Goal: Information Seeking & Learning: Check status

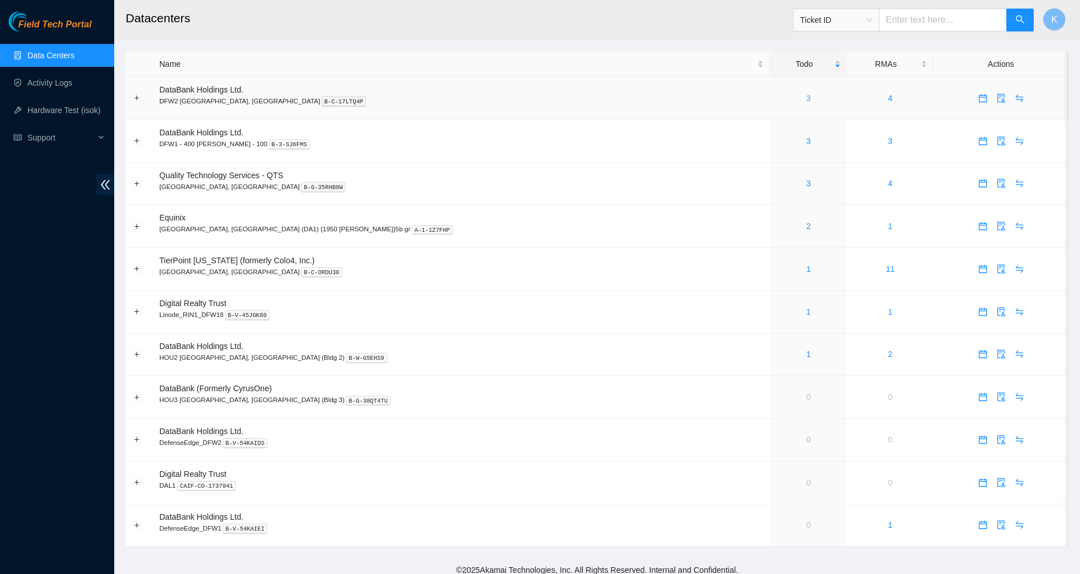
click at [807, 100] on link "3" at bounding box center [809, 98] width 5 height 9
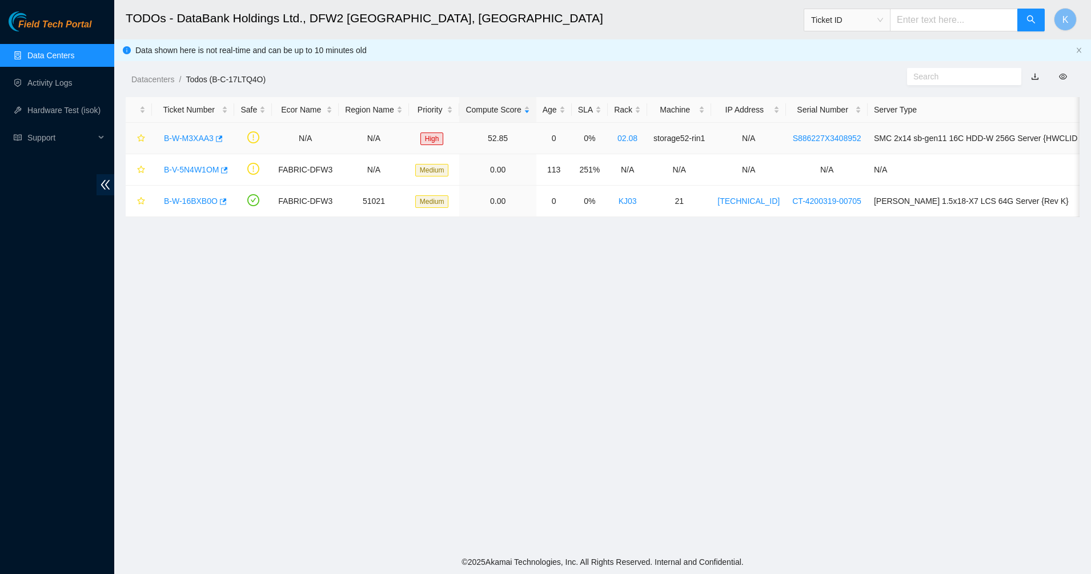
click at [179, 139] on link "B-W-M3XAA3" at bounding box center [189, 138] width 50 height 9
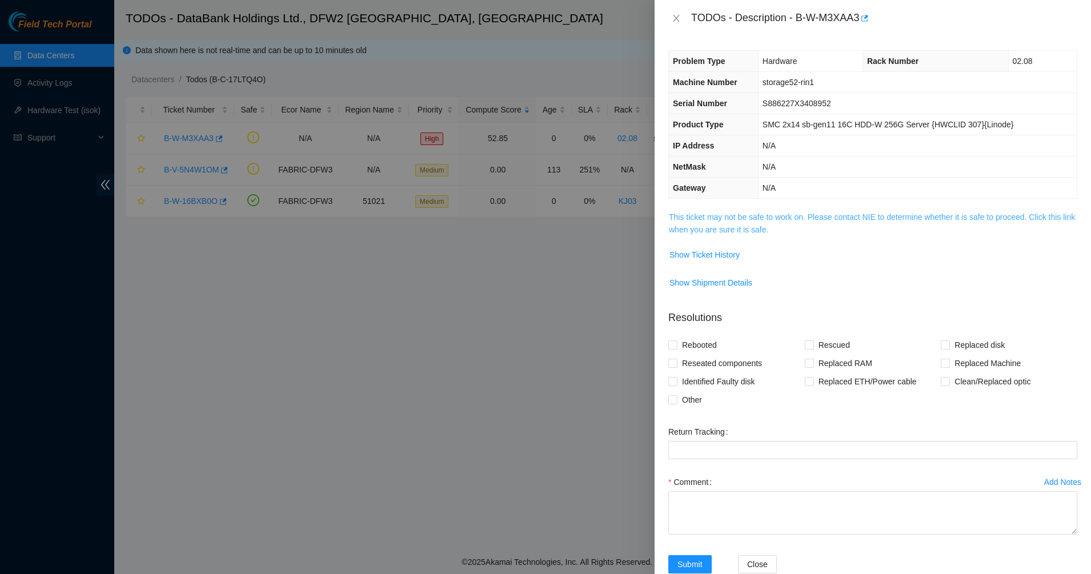
click at [764, 215] on link "This ticket may not be safe to work on. Please contact NIE to determine whether…" at bounding box center [872, 224] width 406 height 22
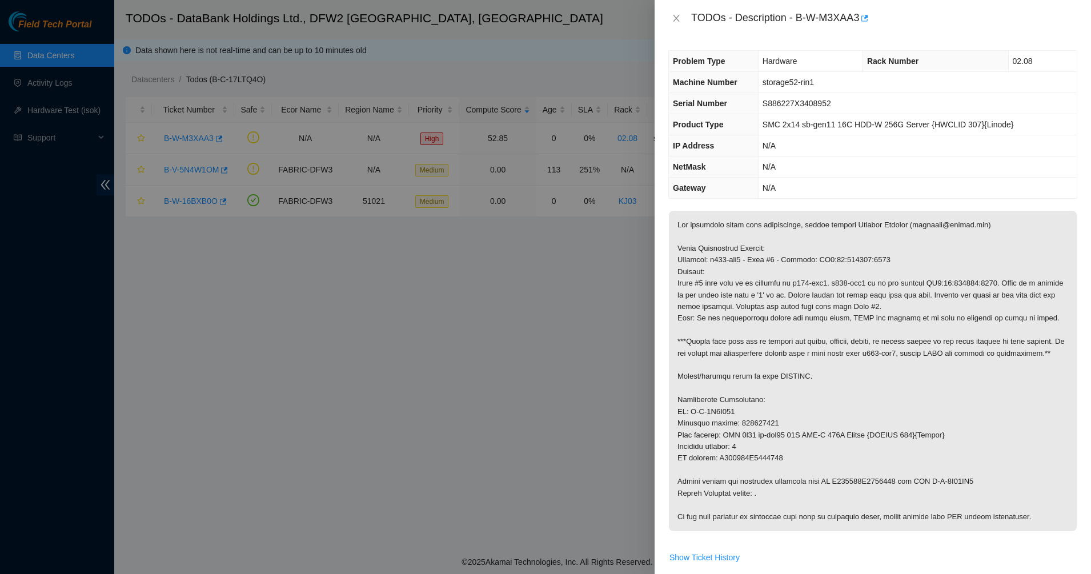
click at [713, 226] on p at bounding box center [873, 371] width 408 height 321
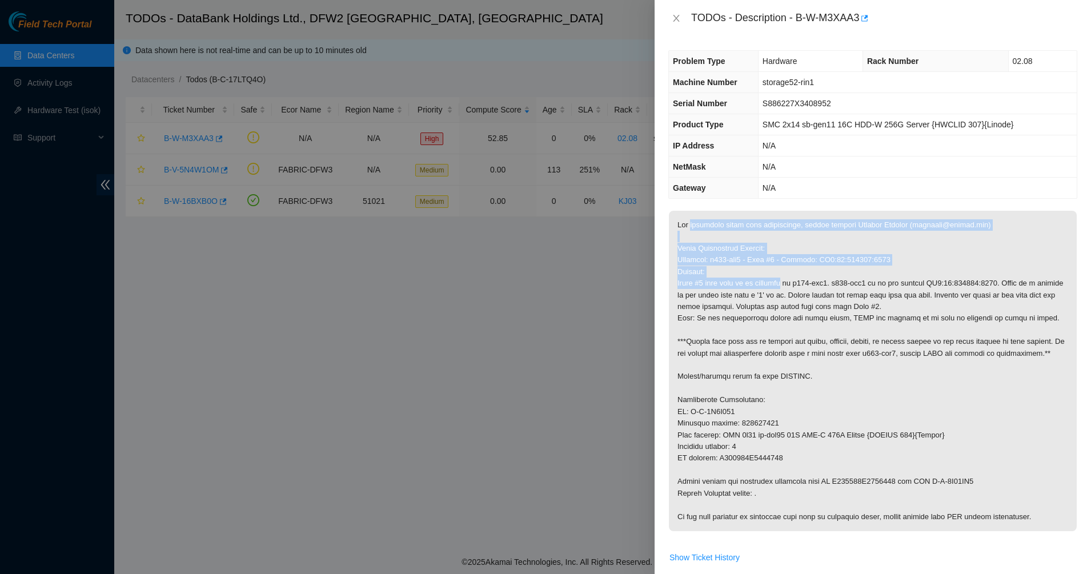
drag, startPoint x: 713, startPoint y: 226, endPoint x: 760, endPoint y: 283, distance: 73.9
click at [760, 283] on p at bounding box center [873, 371] width 408 height 321
drag, startPoint x: 760, startPoint y: 283, endPoint x: 720, endPoint y: 253, distance: 50.1
click at [720, 253] on p at bounding box center [873, 371] width 408 height 321
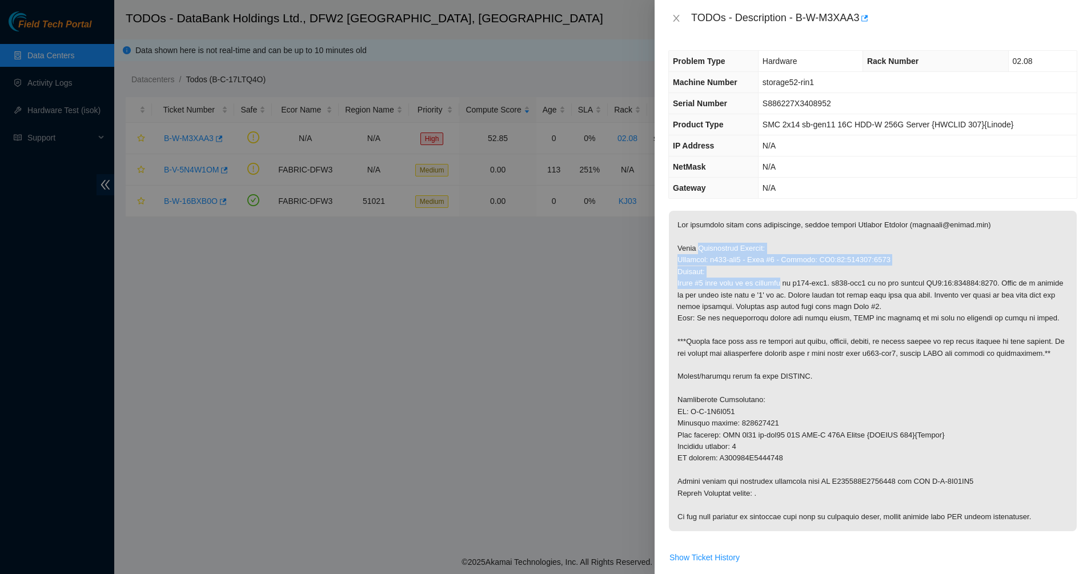
click at [720, 253] on p at bounding box center [873, 371] width 408 height 321
drag, startPoint x: 720, startPoint y: 253, endPoint x: 730, endPoint y: 270, distance: 20.2
click at [730, 270] on p at bounding box center [873, 371] width 408 height 321
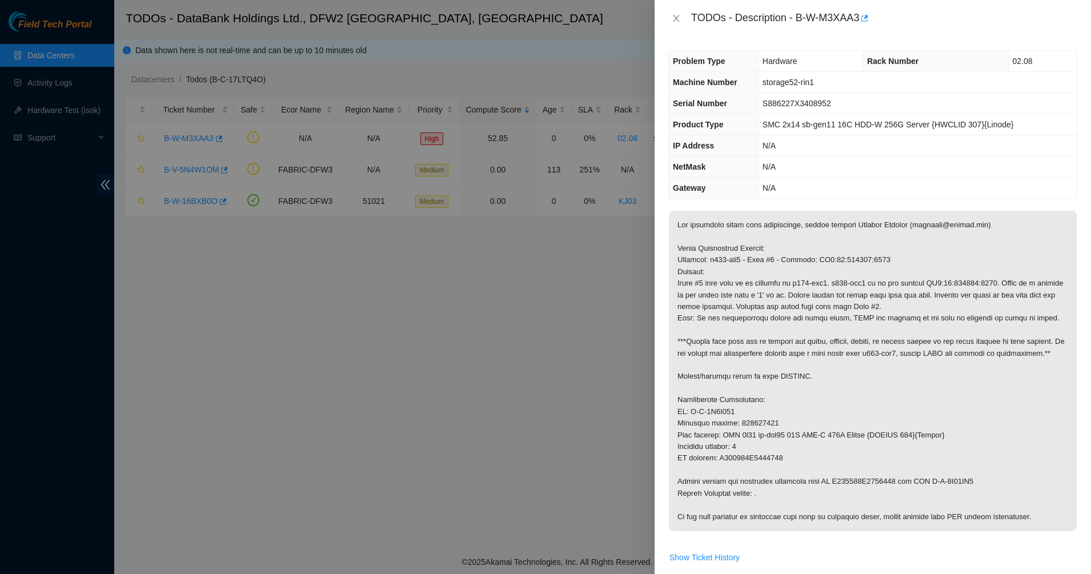
click at [730, 270] on p at bounding box center [873, 371] width 408 height 321
click at [756, 266] on p at bounding box center [873, 371] width 408 height 321
click at [764, 262] on p at bounding box center [873, 371] width 408 height 321
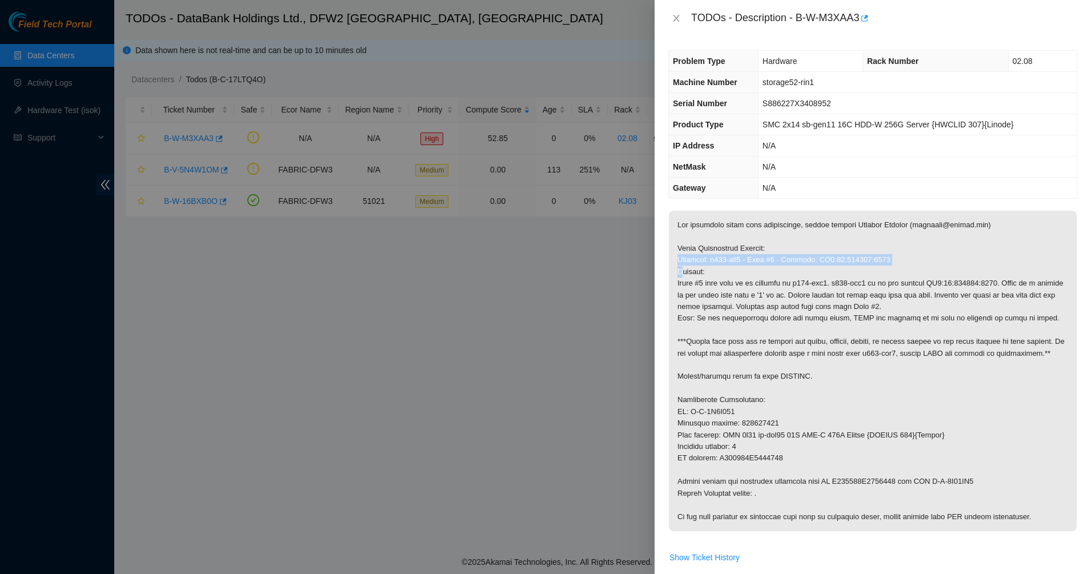
click at [764, 262] on p at bounding box center [873, 371] width 408 height 321
click at [775, 264] on p at bounding box center [873, 371] width 408 height 321
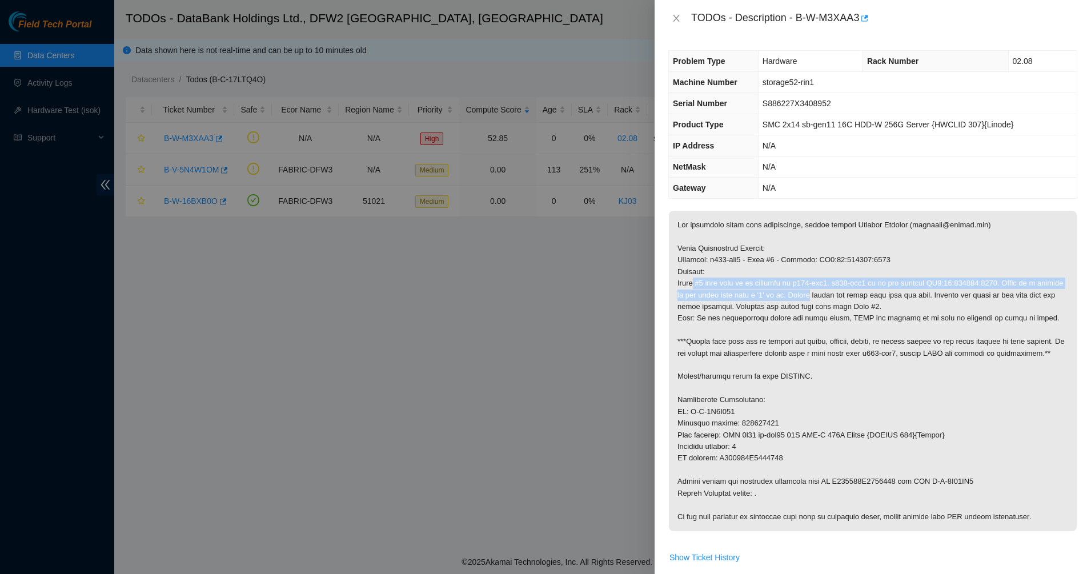
drag, startPoint x: 694, startPoint y: 280, endPoint x: 803, endPoint y: 294, distance: 110.5
click at [803, 294] on p at bounding box center [873, 371] width 408 height 321
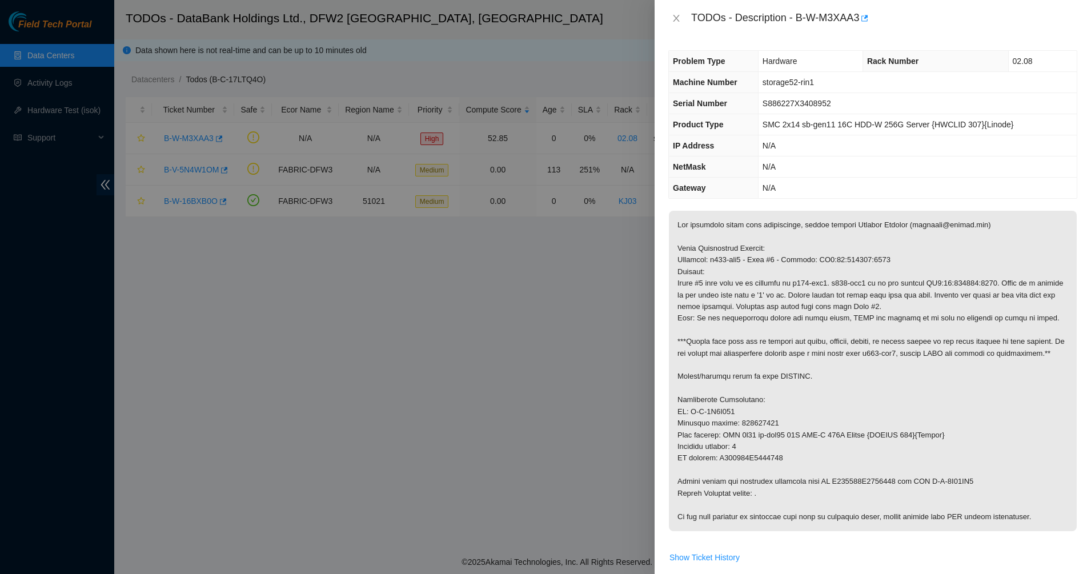
click at [820, 307] on p at bounding box center [873, 371] width 408 height 321
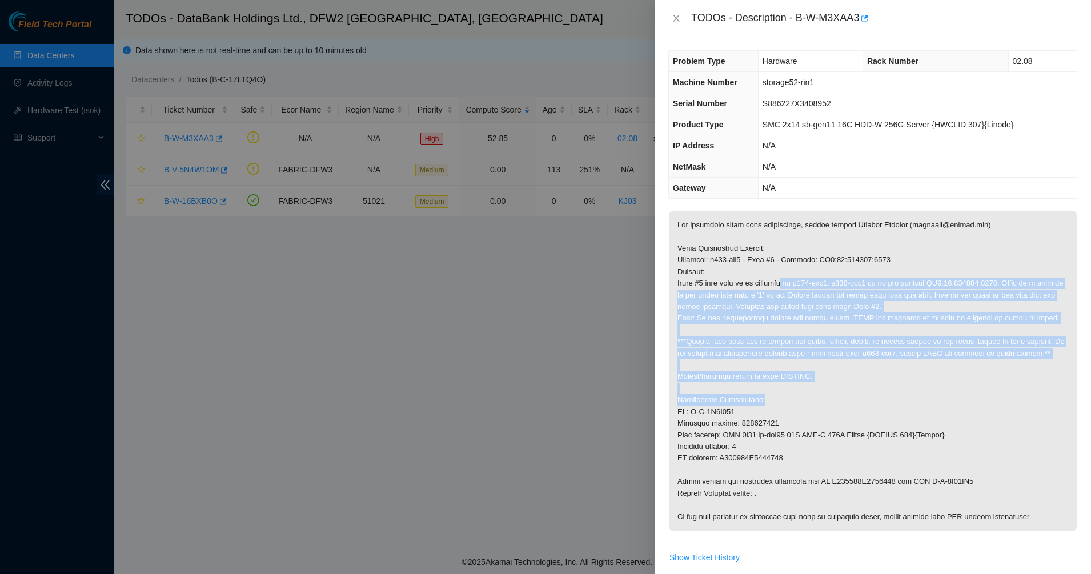
drag, startPoint x: 812, startPoint y: 326, endPoint x: 884, endPoint y: 403, distance: 106.3
click at [884, 403] on p at bounding box center [873, 371] width 408 height 321
click at [885, 403] on p at bounding box center [873, 371] width 408 height 321
click at [830, 348] on p at bounding box center [873, 371] width 408 height 321
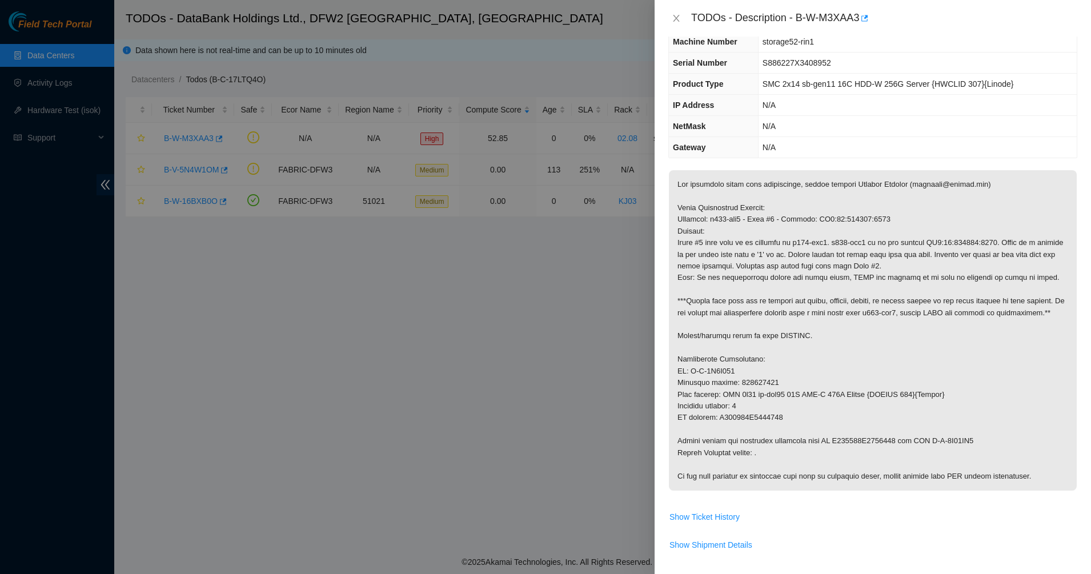
scroll to position [71, 0]
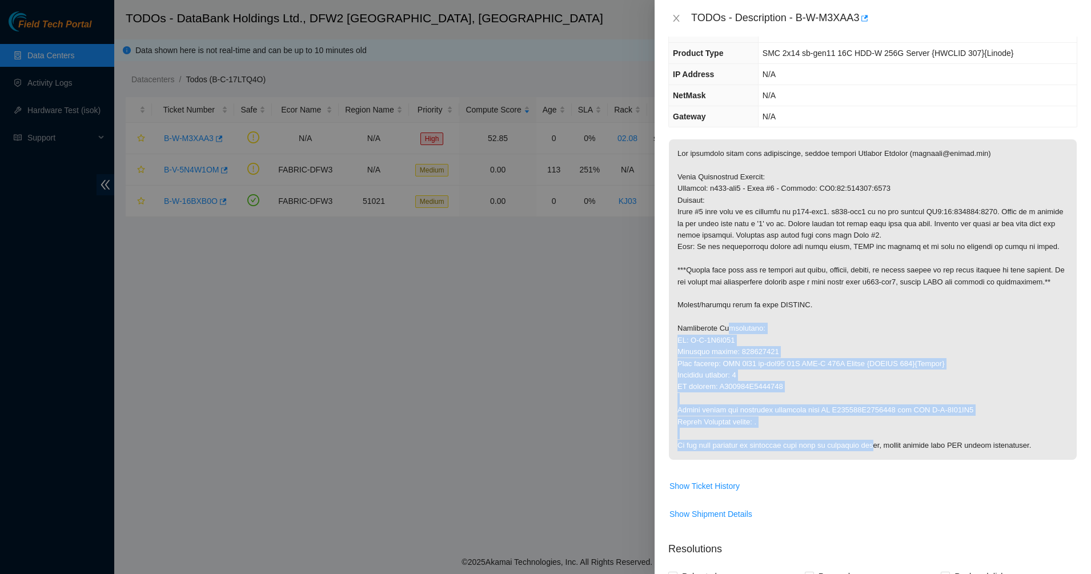
drag, startPoint x: 827, startPoint y: 398, endPoint x: 884, endPoint y: 449, distance: 76.4
click at [879, 450] on p at bounding box center [873, 299] width 408 height 321
click at [942, 431] on p at bounding box center [873, 299] width 408 height 321
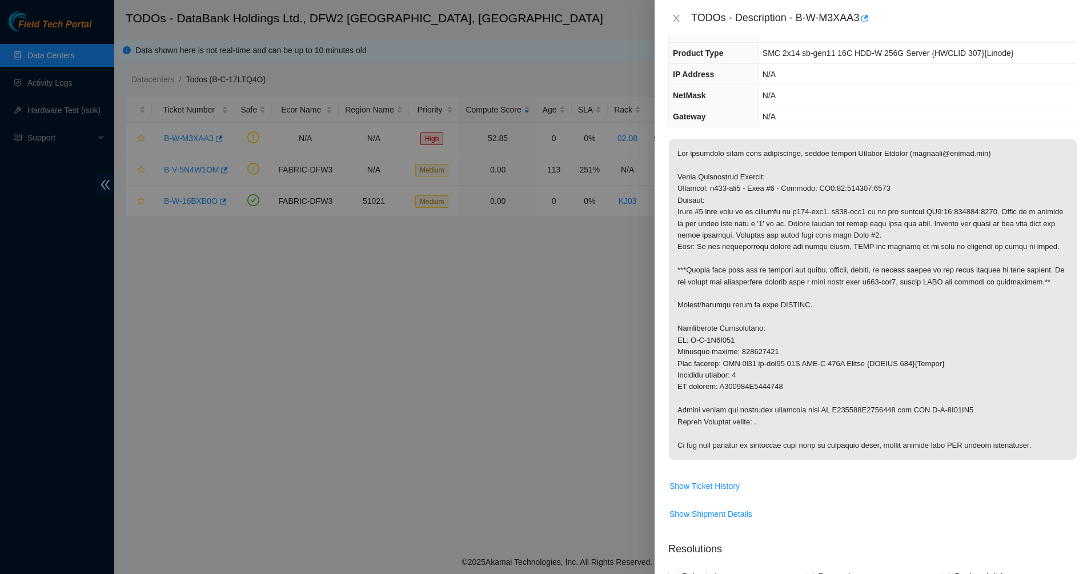
click at [970, 443] on p at bounding box center [873, 299] width 408 height 321
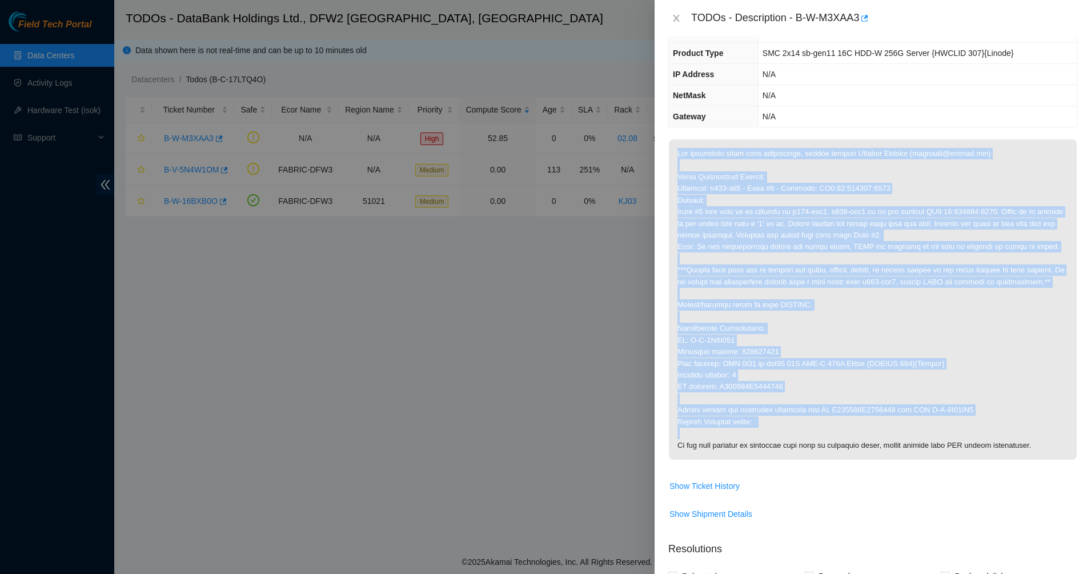
drag, startPoint x: 970, startPoint y: 443, endPoint x: 1001, endPoint y: 446, distance: 31.6
click at [973, 443] on p at bounding box center [873, 299] width 408 height 321
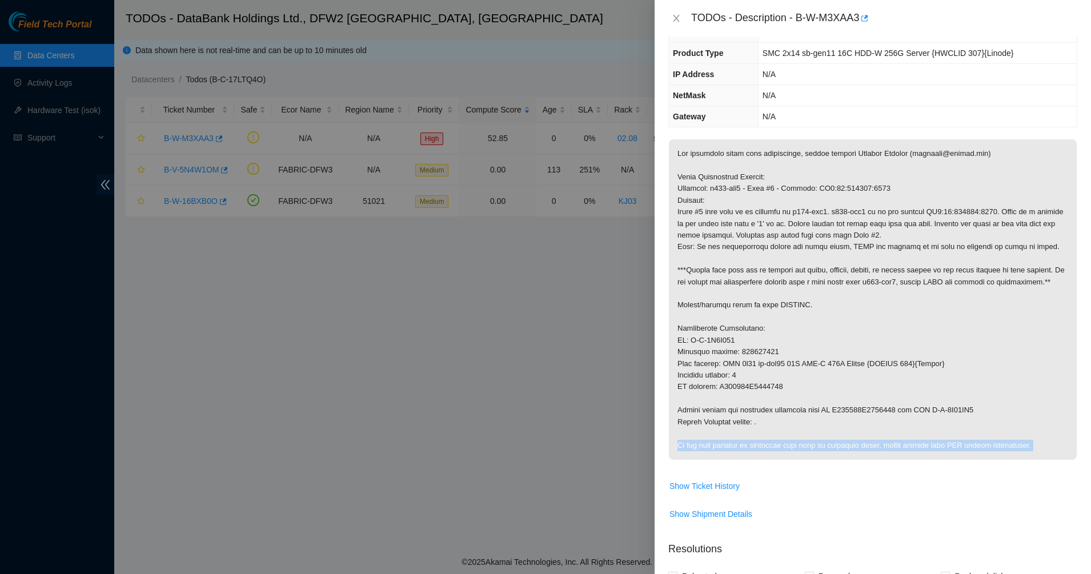
click at [1001, 446] on p at bounding box center [873, 299] width 408 height 321
click at [725, 480] on span "Show Ticket History" at bounding box center [705, 486] width 70 height 13
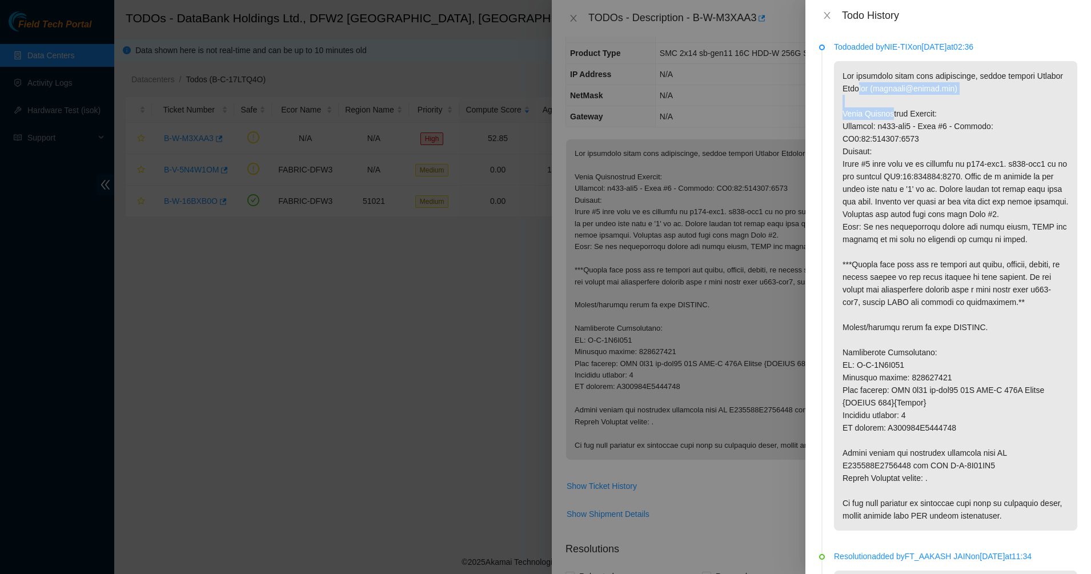
drag, startPoint x: 885, startPoint y: 93, endPoint x: 890, endPoint y: 108, distance: 15.5
click at [890, 108] on p at bounding box center [955, 296] width 243 height 470
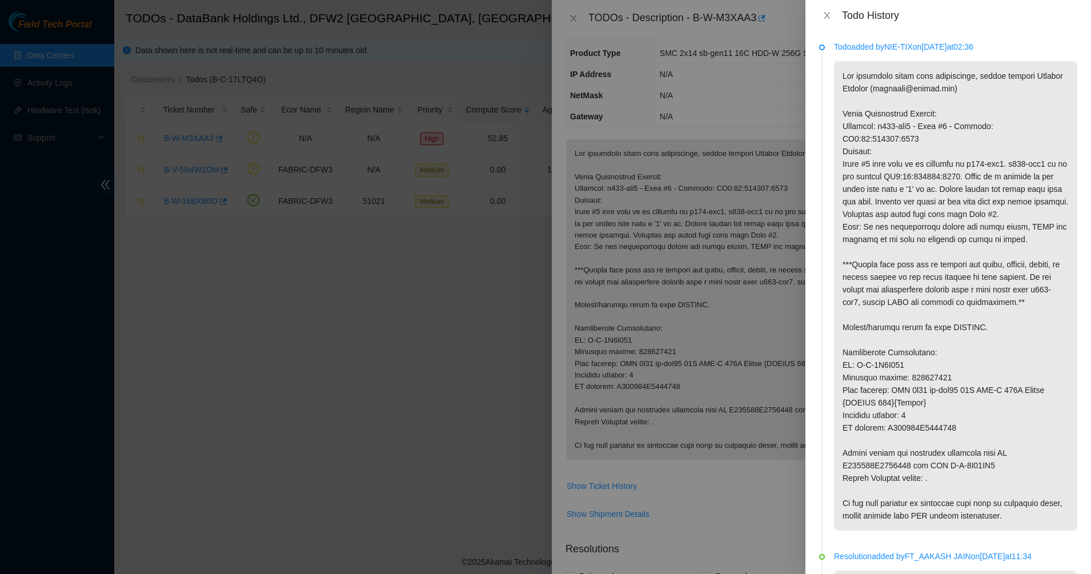
click at [906, 152] on p at bounding box center [955, 296] width 243 height 470
drag, startPoint x: 906, startPoint y: 151, endPoint x: 872, endPoint y: 110, distance: 53.6
click at [872, 110] on p at bounding box center [955, 296] width 243 height 470
click at [871, 110] on p at bounding box center [955, 296] width 243 height 470
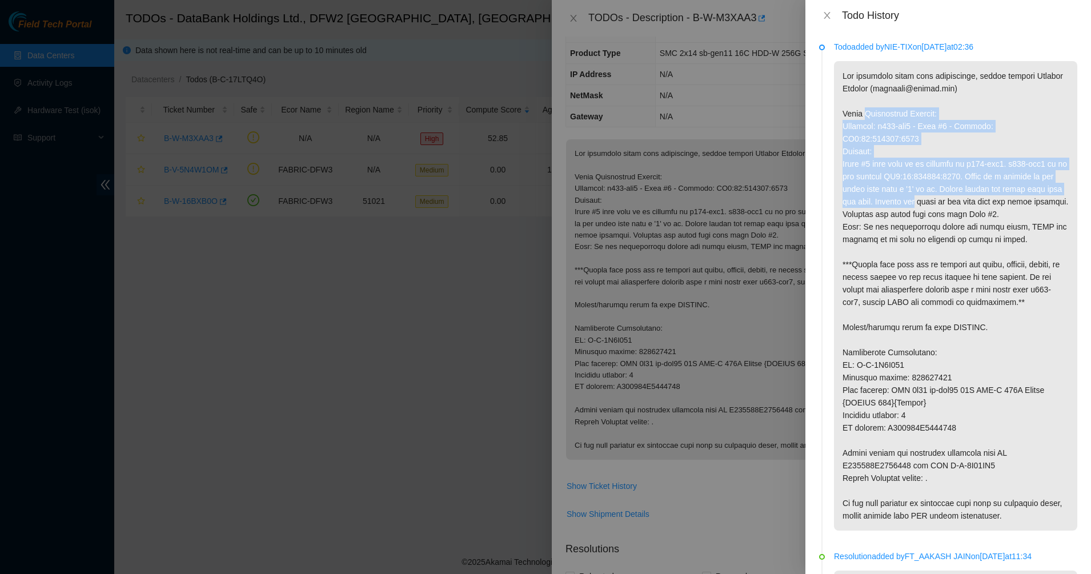
drag, startPoint x: 872, startPoint y: 110, endPoint x: 912, endPoint y: 207, distance: 105.3
click at [912, 207] on p at bounding box center [955, 296] width 243 height 470
drag, startPoint x: 912, startPoint y: 207, endPoint x: 857, endPoint y: 123, distance: 100.6
click at [857, 123] on p at bounding box center [955, 296] width 243 height 470
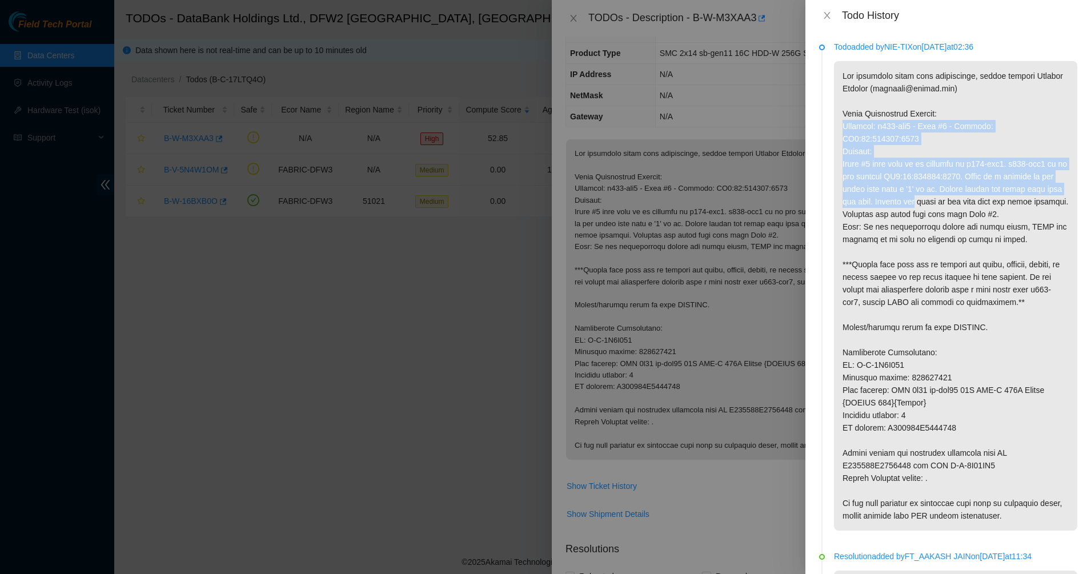
click at [857, 123] on p at bounding box center [955, 296] width 243 height 470
drag, startPoint x: 857, startPoint y: 122, endPoint x: 898, endPoint y: 217, distance: 102.9
click at [898, 217] on p at bounding box center [955, 296] width 243 height 470
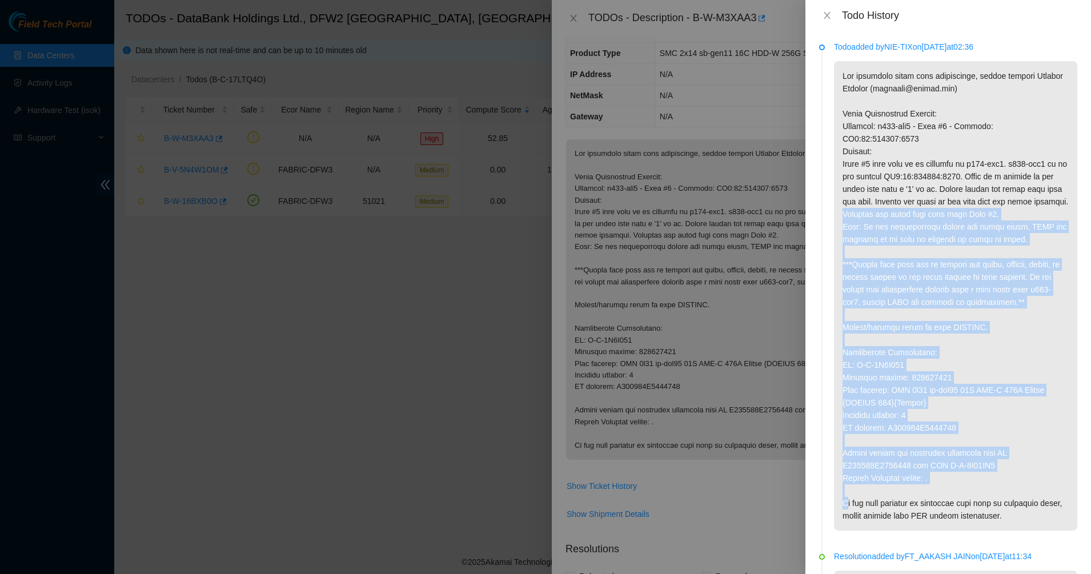
drag, startPoint x: 898, startPoint y: 217, endPoint x: 945, endPoint y: 475, distance: 263.0
click at [944, 475] on p at bounding box center [955, 296] width 243 height 470
click at [945, 475] on p at bounding box center [955, 296] width 243 height 470
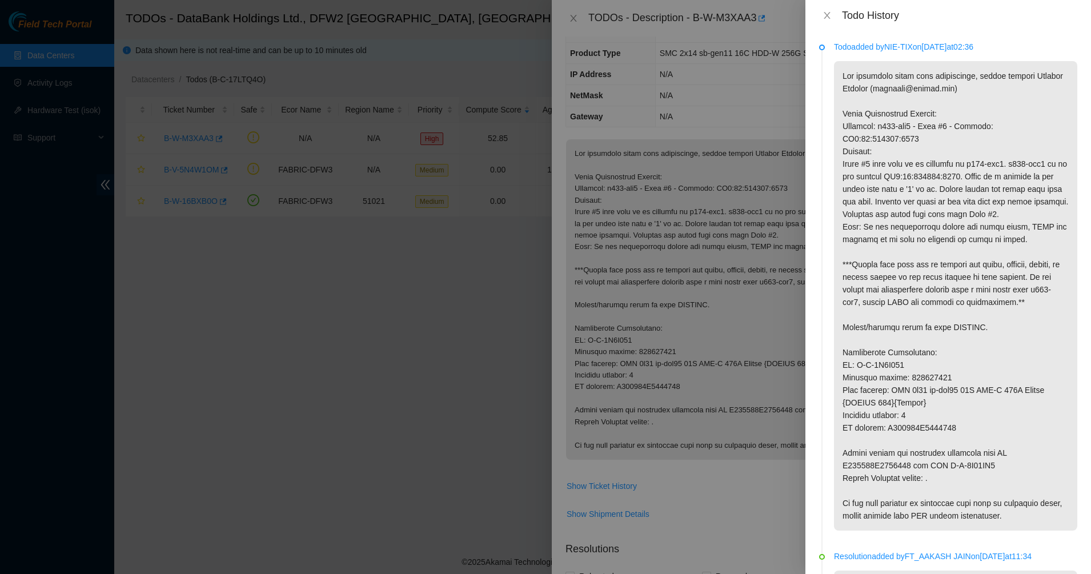
drag, startPoint x: 966, startPoint y: 496, endPoint x: 887, endPoint y: 412, distance: 116.0
click at [895, 420] on p at bounding box center [955, 296] width 243 height 470
click at [887, 412] on p at bounding box center [955, 296] width 243 height 470
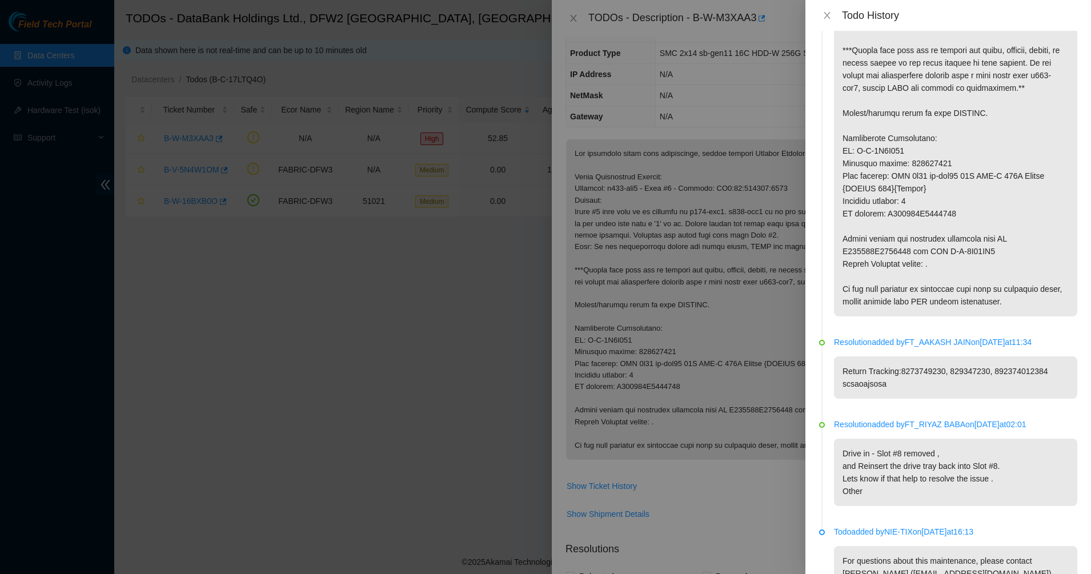
drag, startPoint x: 886, startPoint y: 382, endPoint x: 895, endPoint y: 379, distance: 9.4
click at [893, 380] on p "Return Tracking:8273749230, 829347230, 892374012384 scsaoajsosa" at bounding box center [955, 378] width 243 height 42
click at [895, 379] on p "Return Tracking:8273749230, 829347230, 892374012384 scsaoajsosa" at bounding box center [955, 378] width 243 height 42
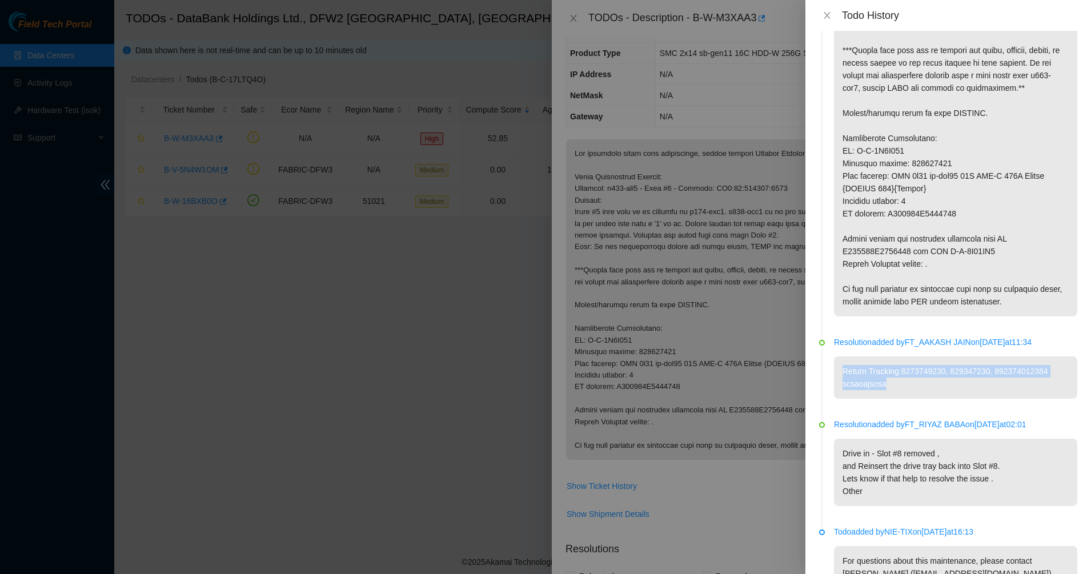
click at [926, 372] on p "Return Tracking:8273749230, 829347230, 892374012384 scsaoajsosa" at bounding box center [955, 378] width 243 height 42
click at [963, 376] on p "Return Tracking:8273749230, 829347230, 892374012384 scsaoajsosa" at bounding box center [955, 378] width 243 height 42
click at [975, 378] on p "Return Tracking:8273749230, 829347230, 892374012384 scsaoajsosa" at bounding box center [955, 378] width 243 height 42
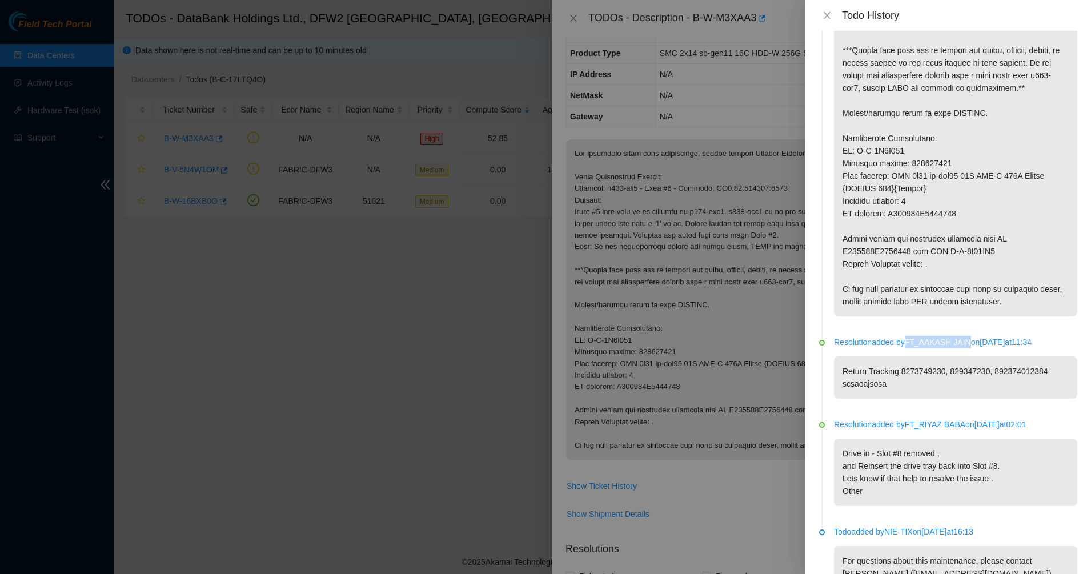
drag, startPoint x: 911, startPoint y: 341, endPoint x: 973, endPoint y: 345, distance: 61.8
click at [973, 345] on p "Resolution added by FT_AAKASH JAIN on 2025-07-03 at 11:34" at bounding box center [955, 342] width 243 height 13
click at [923, 379] on p "Return Tracking:8273749230, 829347230, 892374012384 scsaoajsosa" at bounding box center [955, 378] width 243 height 42
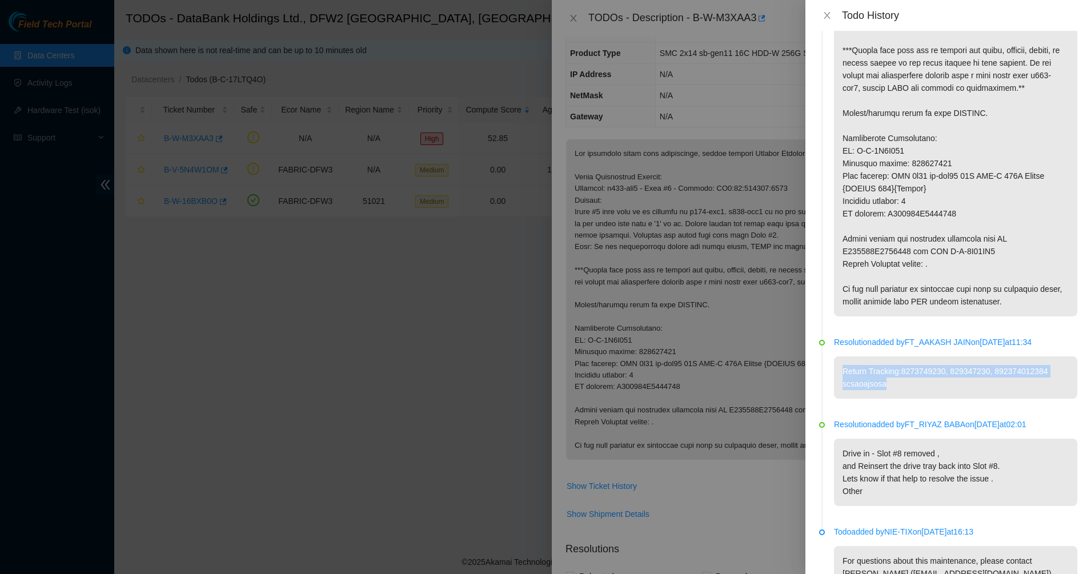
click at [885, 381] on p "Return Tracking:8273749230, 829347230, 892374012384 scsaoajsosa" at bounding box center [955, 378] width 243 height 42
click at [902, 382] on p "Return Tracking:8273749230, 829347230, 892374012384 scsaoajsosa" at bounding box center [955, 378] width 243 height 42
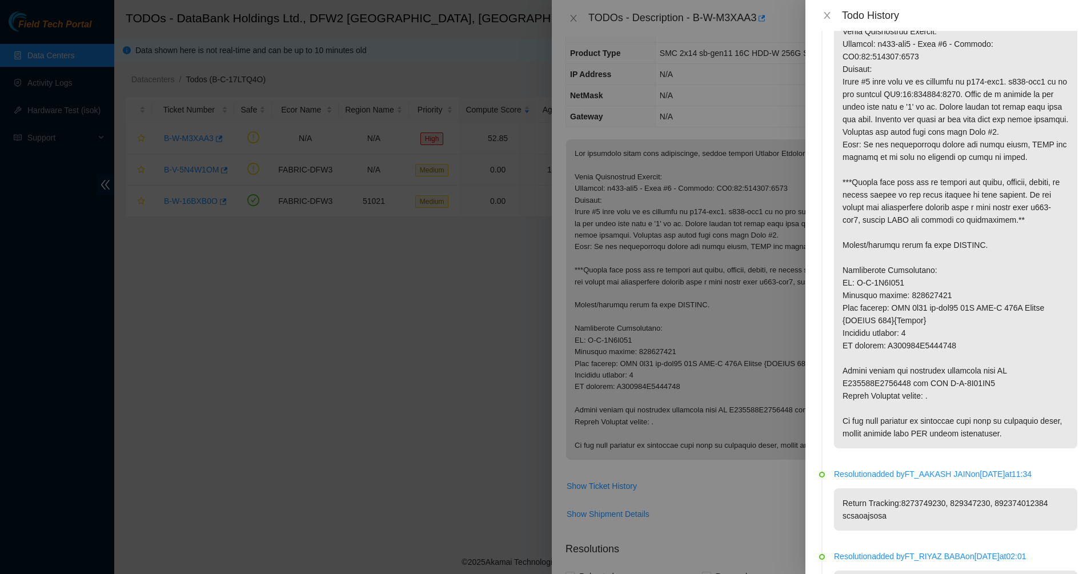
scroll to position [0, 0]
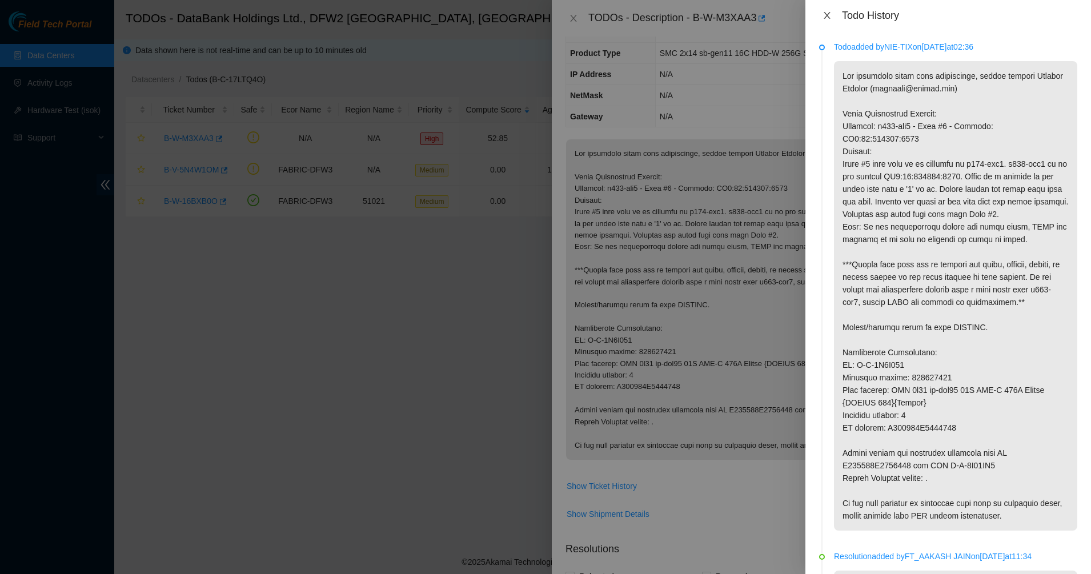
click at [830, 19] on icon "close" at bounding box center [827, 15] width 9 height 9
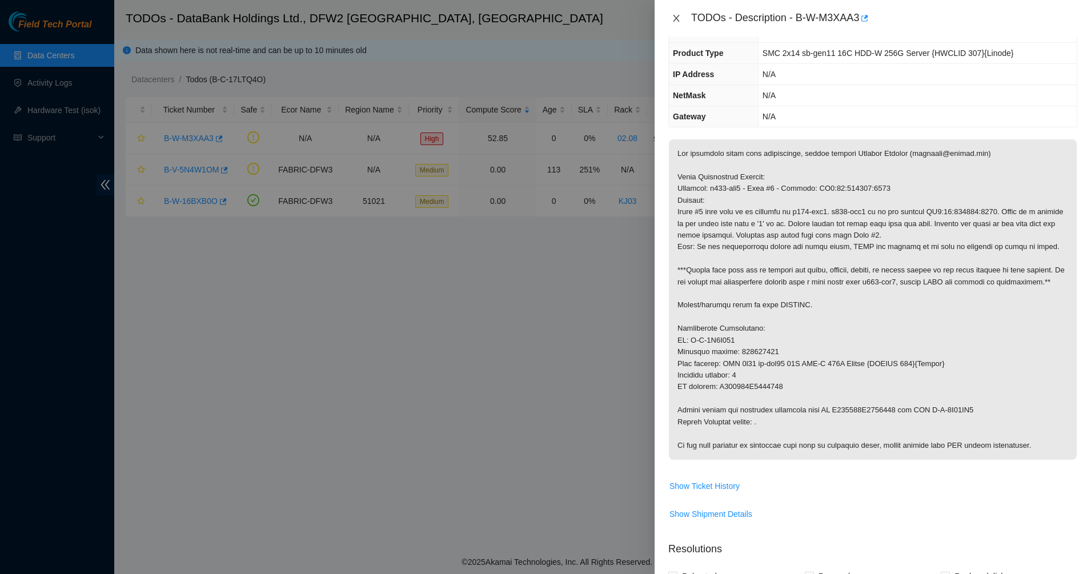
click at [676, 21] on icon "close" at bounding box center [676, 18] width 9 height 9
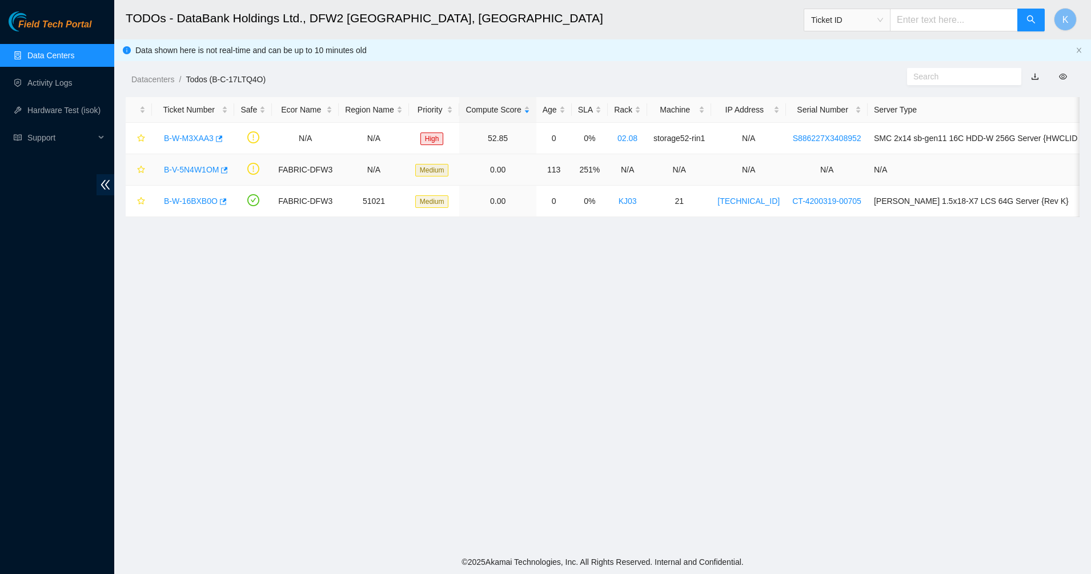
scroll to position [97, 0]
click at [207, 166] on link "B-V-5N4W1OM" at bounding box center [191, 169] width 55 height 9
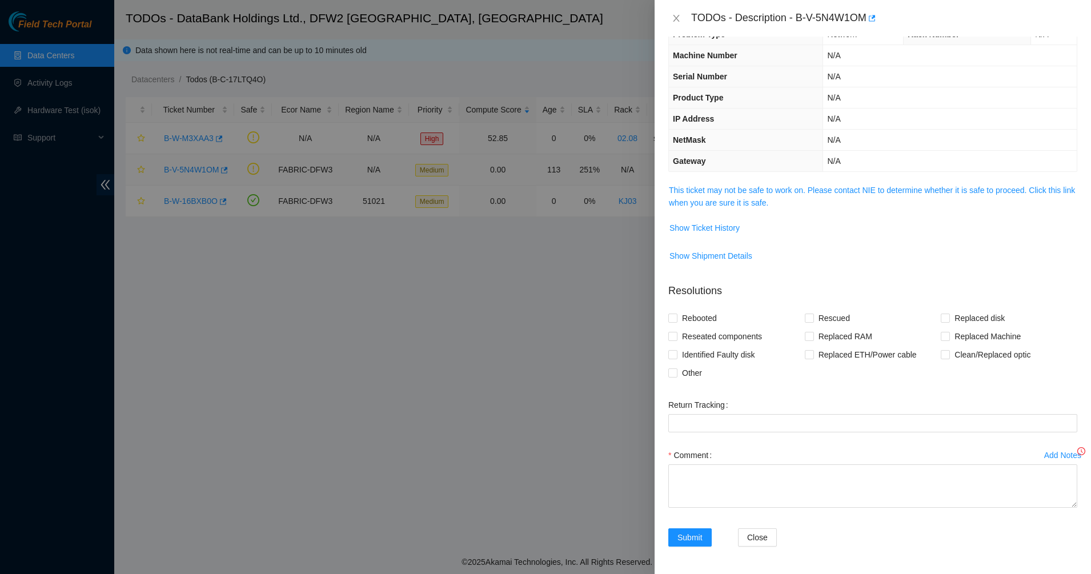
scroll to position [27, 0]
click at [686, 181] on div "Problem Type Network Rack Number N/A Machine Number N/A Serial Number N/A Produ…" at bounding box center [873, 306] width 436 height 538
click at [691, 186] on link "This ticket may not be safe to work on. Please contact NIE to determine whether…" at bounding box center [872, 197] width 406 height 22
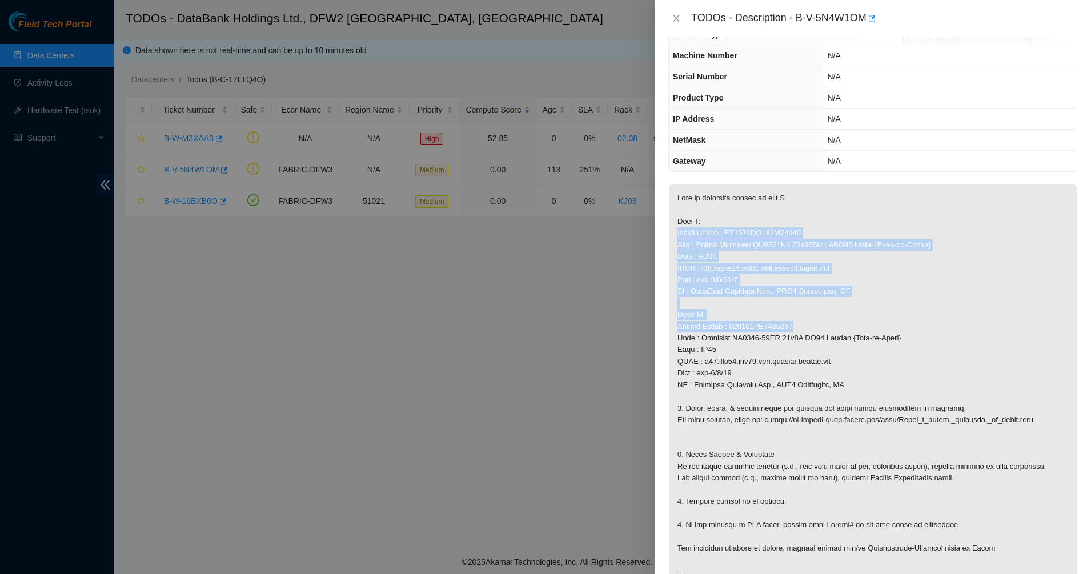
drag, startPoint x: 760, startPoint y: 222, endPoint x: 840, endPoint y: 333, distance: 137.5
click at [840, 333] on p at bounding box center [873, 385] width 408 height 402
drag, startPoint x: 840, startPoint y: 333, endPoint x: 768, endPoint y: 250, distance: 110.2
click at [768, 250] on p at bounding box center [873, 385] width 408 height 402
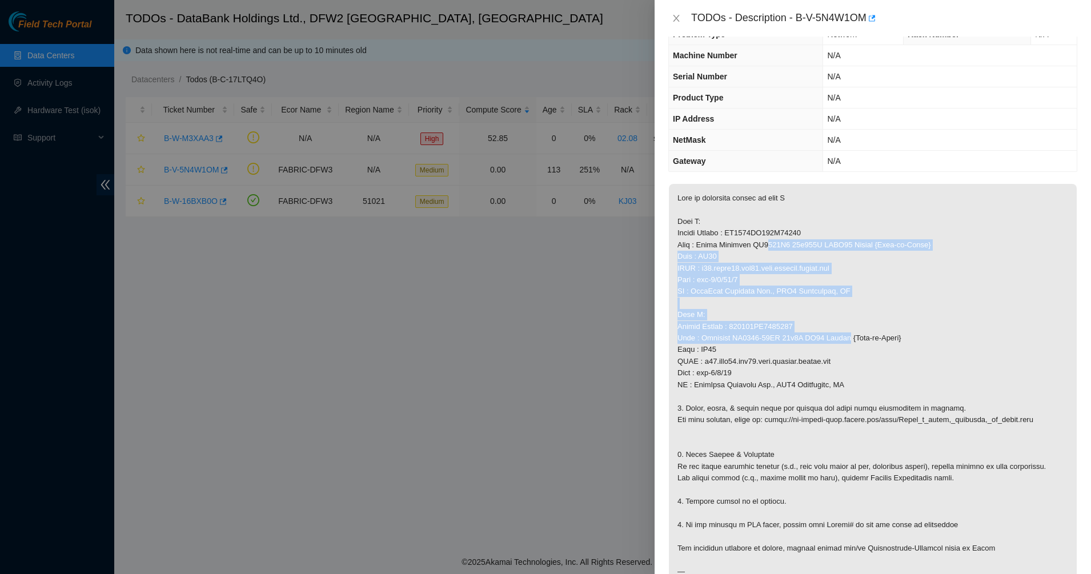
click at [768, 250] on p at bounding box center [873, 385] width 408 height 402
drag, startPoint x: 768, startPoint y: 250, endPoint x: 838, endPoint y: 310, distance: 92.0
click at [838, 310] on p at bounding box center [873, 385] width 408 height 402
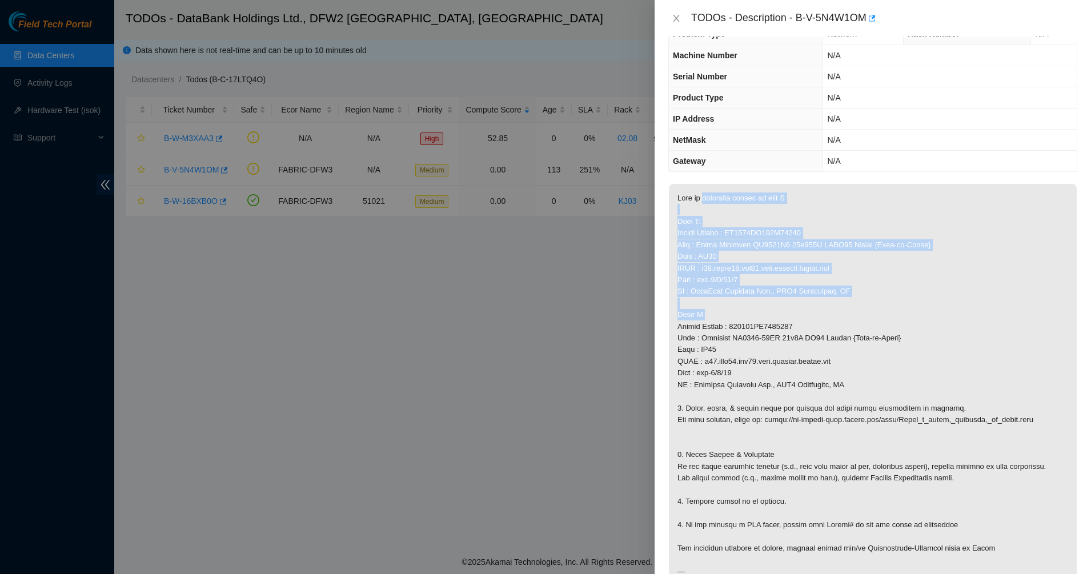
drag, startPoint x: 838, startPoint y: 310, endPoint x: 718, endPoint y: 200, distance: 162.6
click at [718, 200] on p at bounding box center [873, 385] width 408 height 402
click at [718, 199] on p at bounding box center [873, 385] width 408 height 402
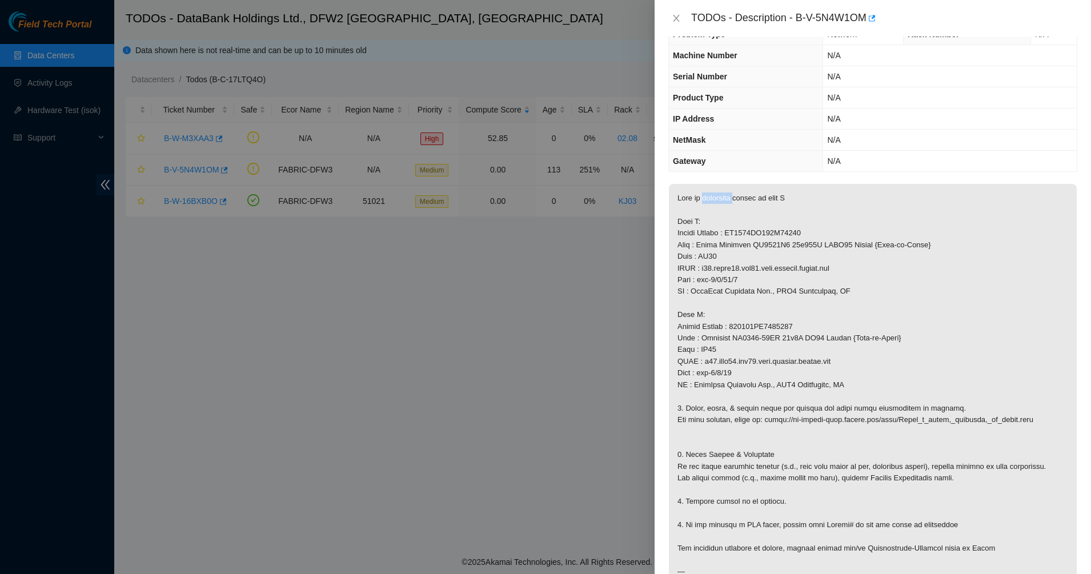
click at [718, 199] on p at bounding box center [873, 385] width 408 height 402
click at [730, 208] on p at bounding box center [873, 385] width 408 height 402
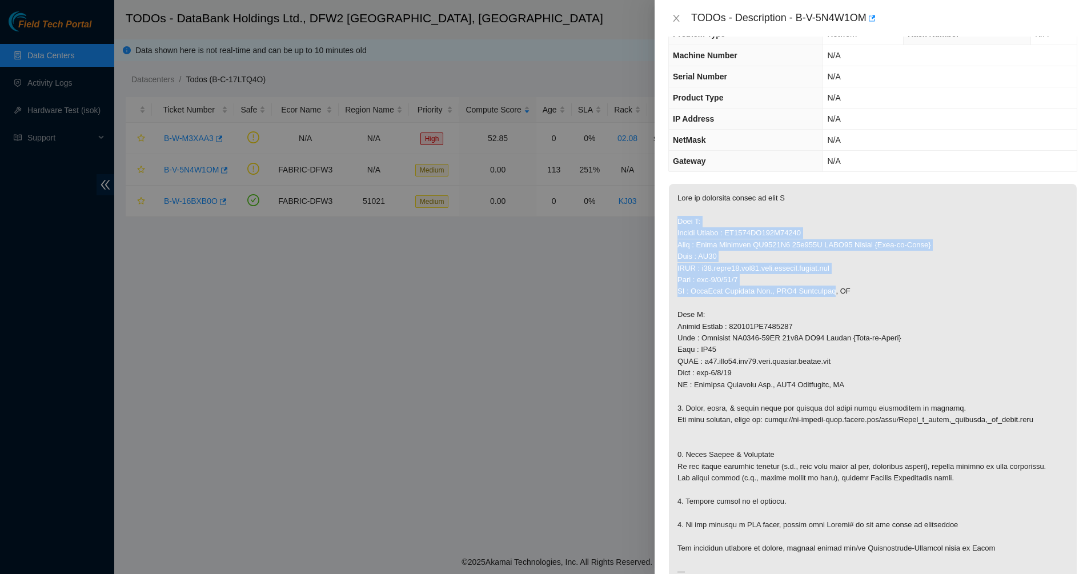
drag, startPoint x: 730, startPoint y: 208, endPoint x: 826, endPoint y: 290, distance: 125.6
click at [826, 290] on p at bounding box center [873, 385] width 408 height 402
drag, startPoint x: 826, startPoint y: 290, endPoint x: 730, endPoint y: 237, distance: 108.9
click at [730, 237] on p at bounding box center [873, 385] width 408 height 402
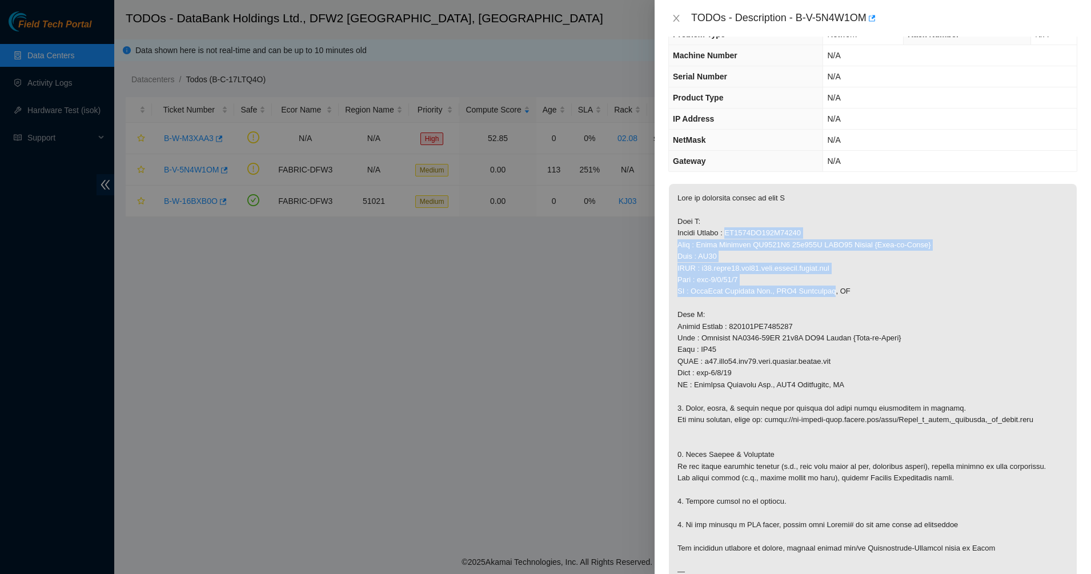
click at [730, 237] on p at bounding box center [873, 385] width 408 height 402
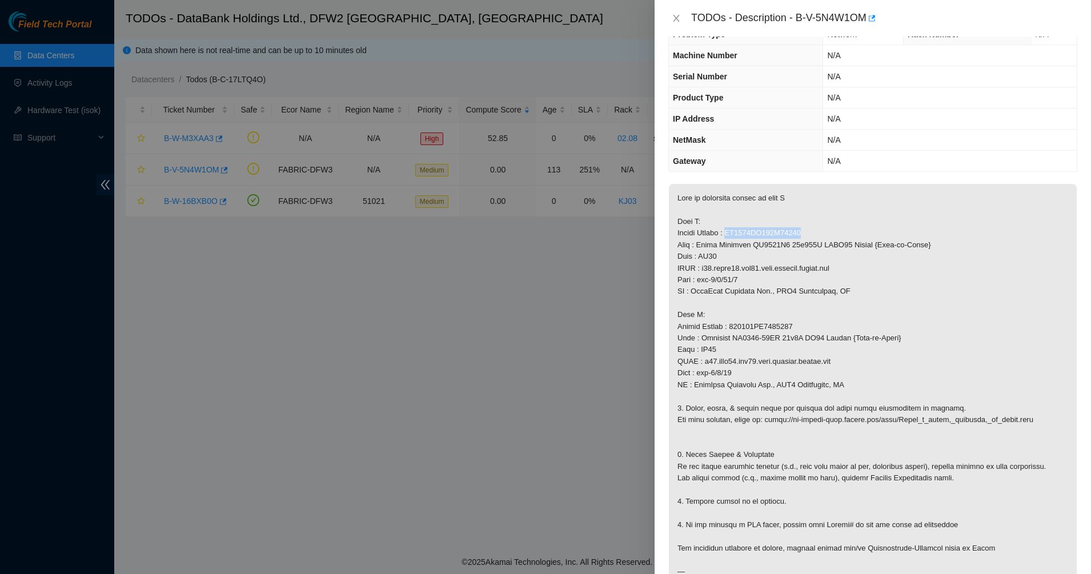
click at [730, 237] on p at bounding box center [873, 385] width 408 height 402
click at [743, 244] on p at bounding box center [873, 385] width 408 height 402
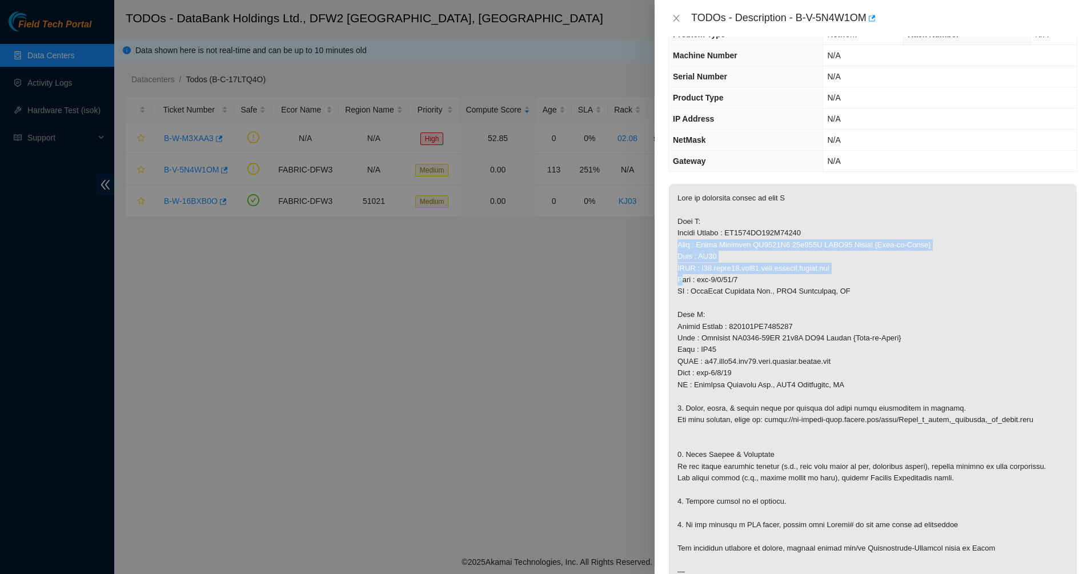
drag, startPoint x: 743, startPoint y: 244, endPoint x: 758, endPoint y: 263, distance: 24.5
click at [758, 263] on p at bounding box center [873, 385] width 408 height 402
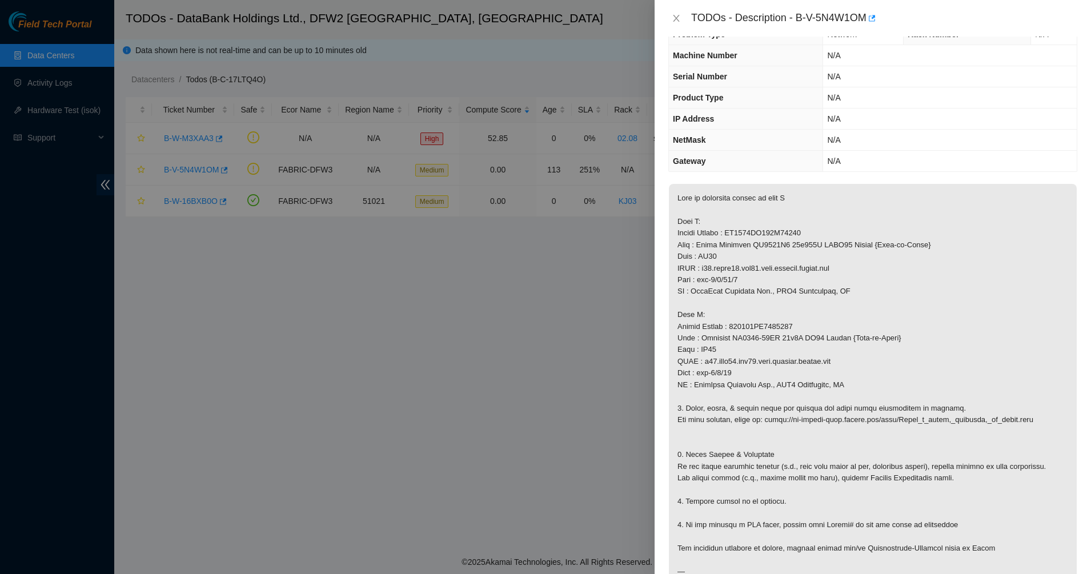
click at [714, 275] on p at bounding box center [873, 385] width 408 height 402
drag, startPoint x: 714, startPoint y: 275, endPoint x: 747, endPoint y: 290, distance: 36.1
click at [747, 290] on p at bounding box center [873, 385] width 408 height 402
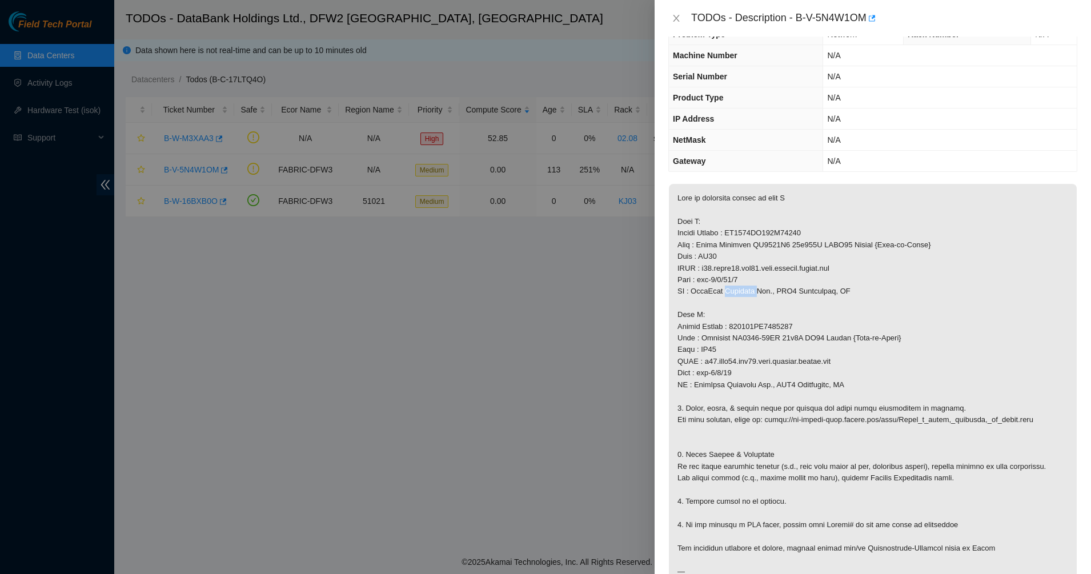
click at [747, 290] on p at bounding box center [873, 385] width 408 height 402
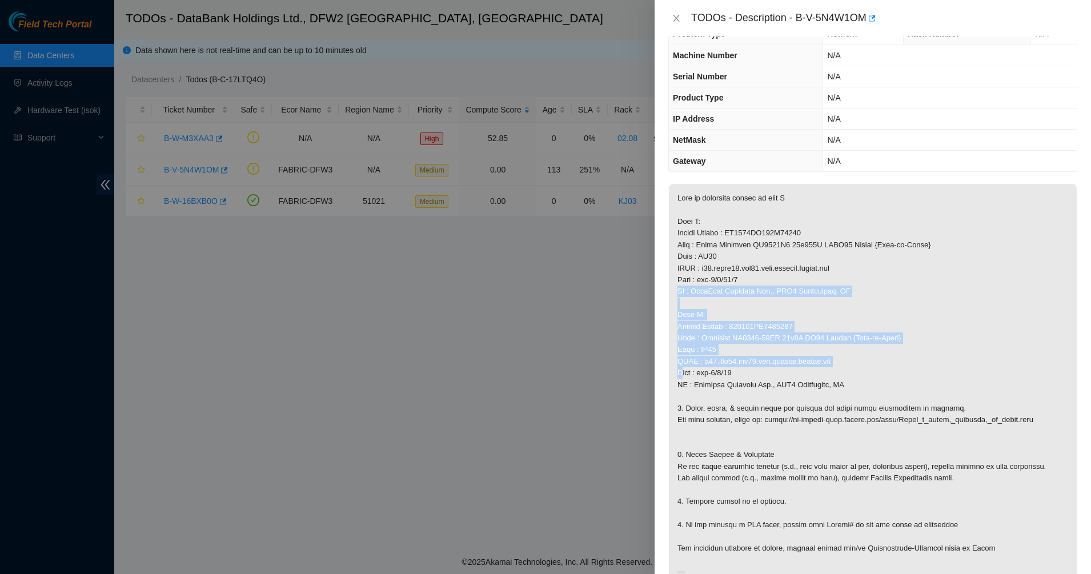
drag, startPoint x: 747, startPoint y: 290, endPoint x: 782, endPoint y: 359, distance: 77.4
click at [782, 359] on p at bounding box center [873, 385] width 408 height 402
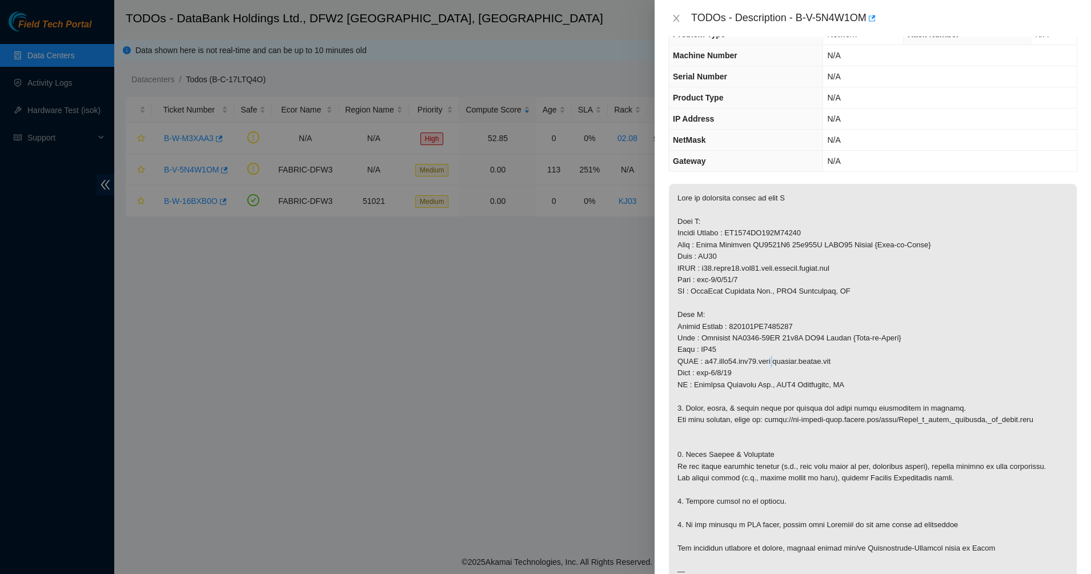
click at [782, 359] on p at bounding box center [873, 385] width 408 height 402
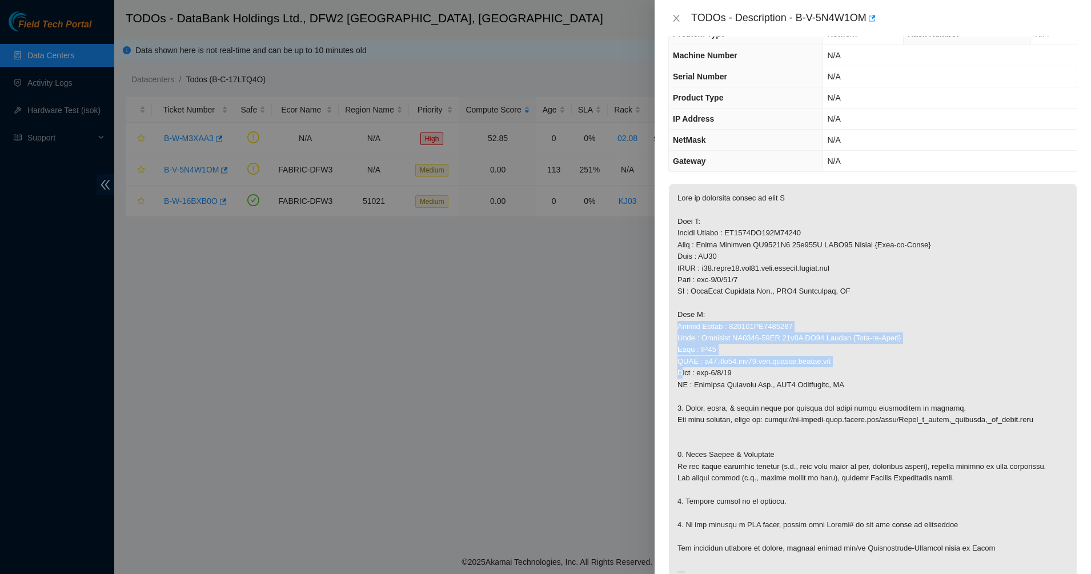
drag, startPoint x: 782, startPoint y: 359, endPoint x: 716, endPoint y: 324, distance: 74.4
click at [716, 324] on p at bounding box center [873, 385] width 408 height 402
drag, startPoint x: 716, startPoint y: 324, endPoint x: 750, endPoint y: 358, distance: 47.7
click at [750, 358] on p at bounding box center [873, 385] width 408 height 402
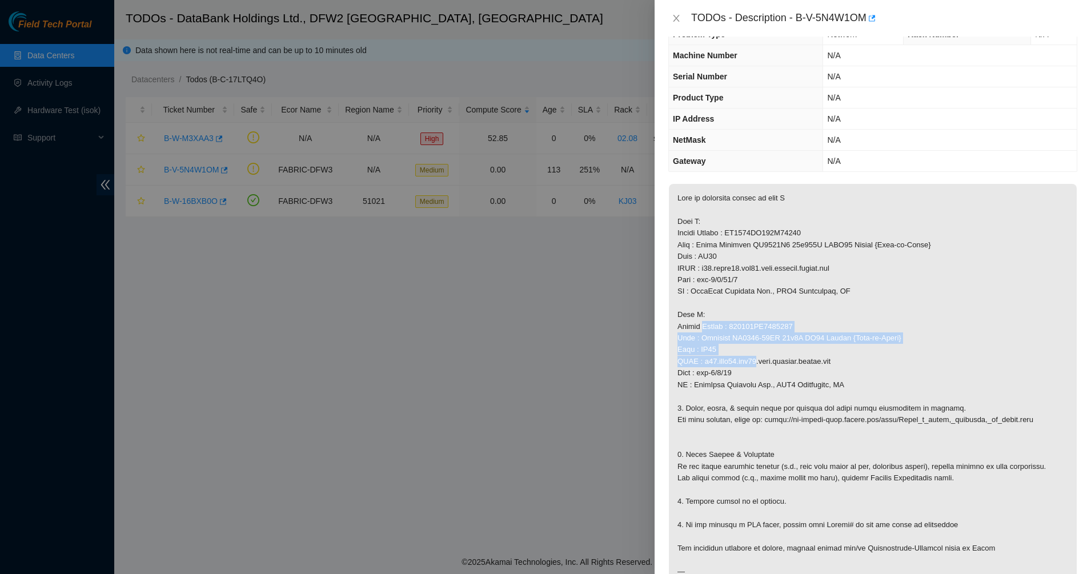
click at [750, 358] on p at bounding box center [873, 385] width 408 height 402
click at [751, 342] on p at bounding box center [873, 385] width 408 height 402
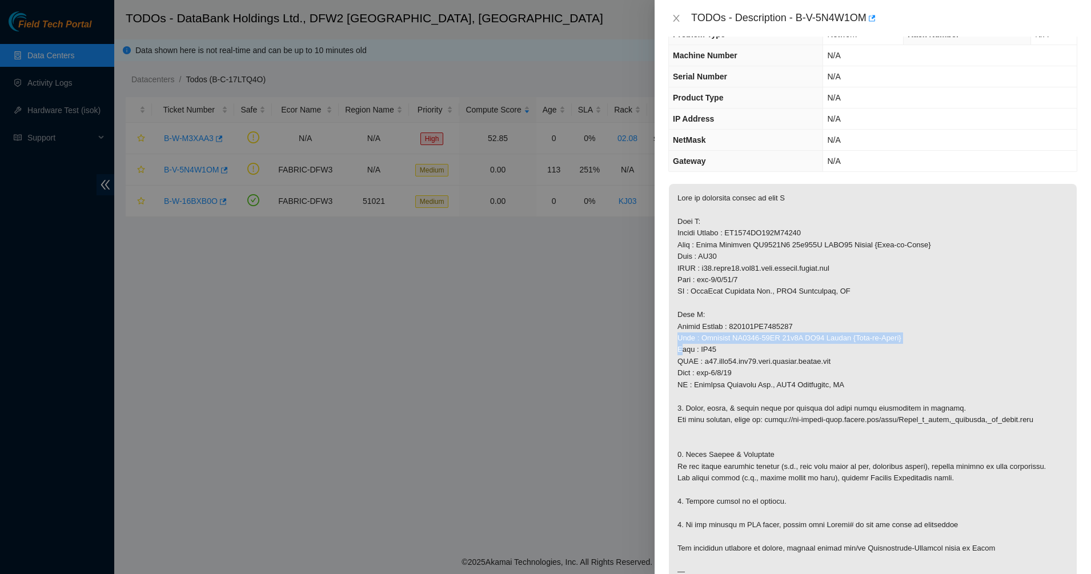
click at [751, 342] on p at bounding box center [873, 385] width 408 height 402
click at [712, 349] on p at bounding box center [873, 385] width 408 height 402
click at [726, 341] on p at bounding box center [873, 385] width 408 height 402
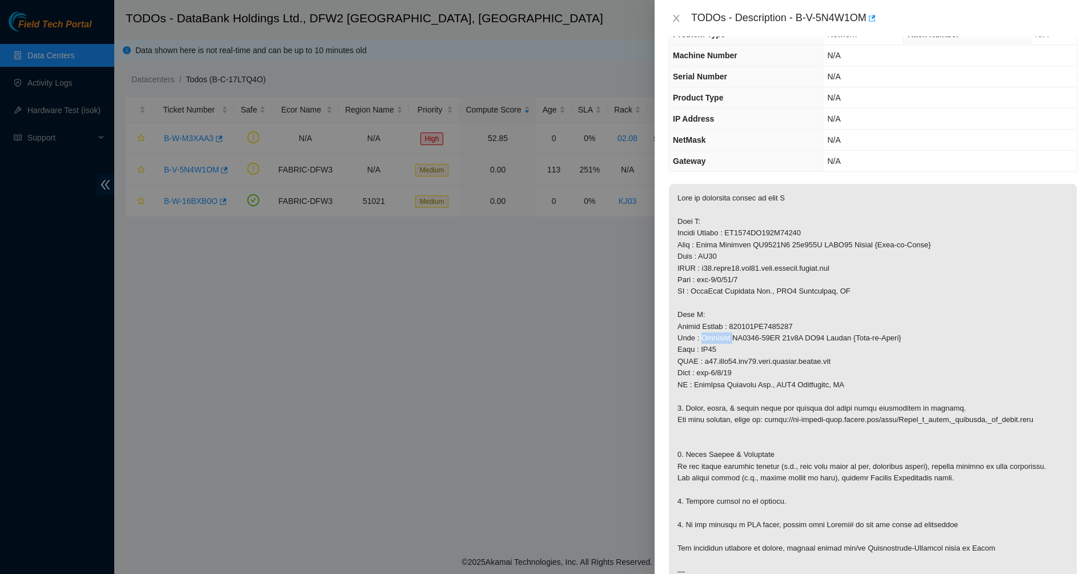
click at [726, 341] on p at bounding box center [873, 385] width 408 height 402
click at [752, 368] on p at bounding box center [873, 385] width 408 height 402
drag, startPoint x: 752, startPoint y: 368, endPoint x: 775, endPoint y: 382, distance: 26.9
click at [775, 382] on p at bounding box center [873, 385] width 408 height 402
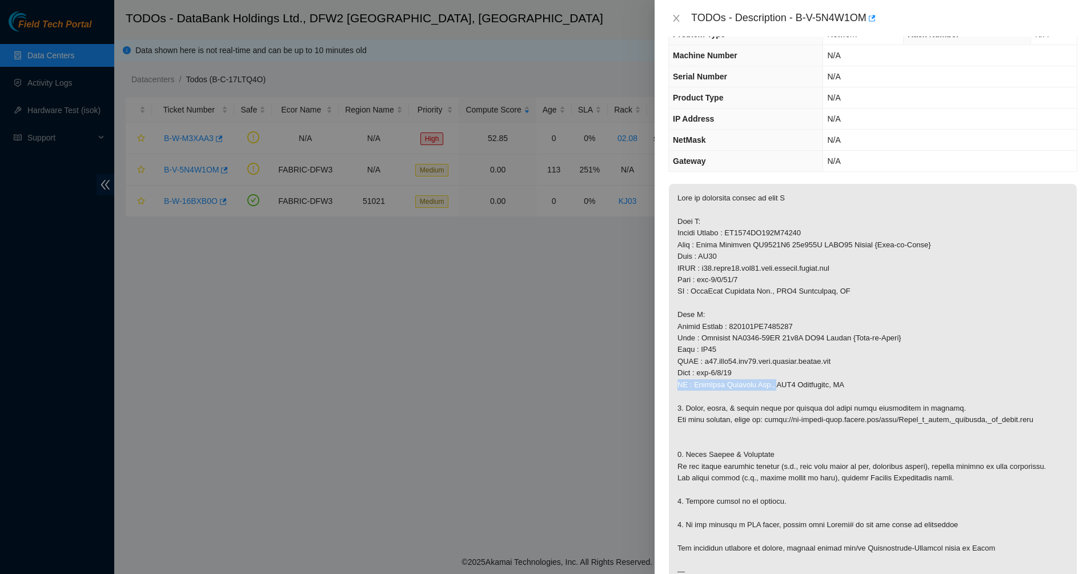
click at [775, 382] on p at bounding box center [873, 385] width 408 height 402
click at [707, 383] on p at bounding box center [873, 385] width 408 height 402
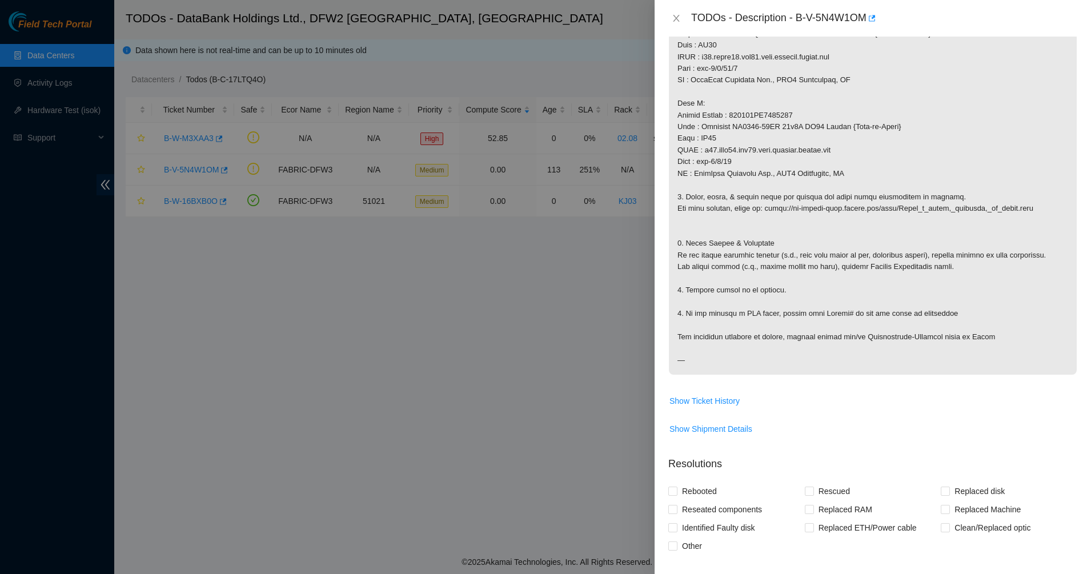
scroll to position [241, 0]
click at [712, 408] on td "Show Ticket History" at bounding box center [872, 403] width 409 height 28
click at [714, 397] on span "Show Ticket History" at bounding box center [705, 398] width 70 height 13
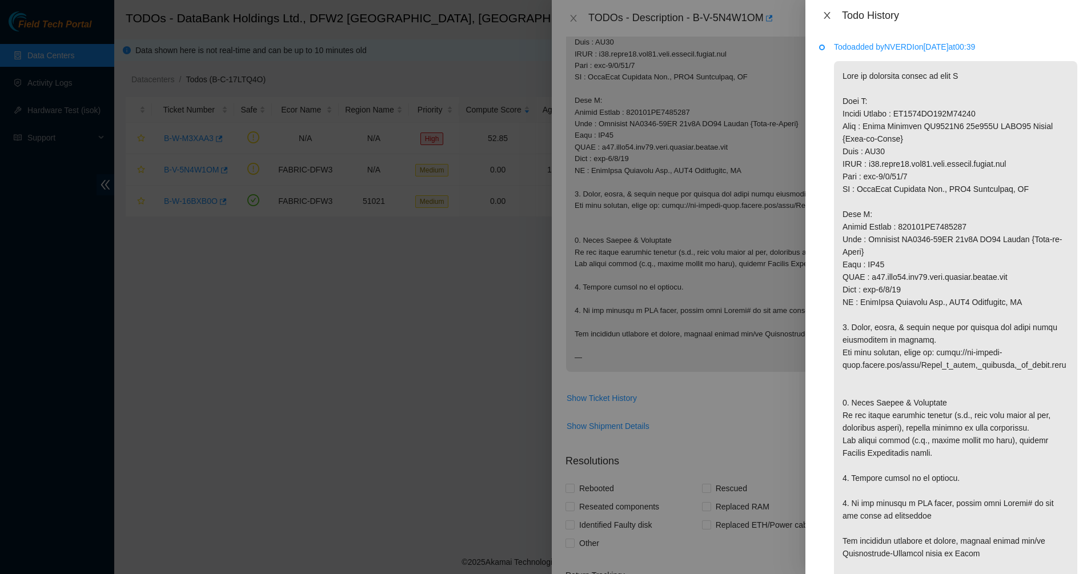
click at [824, 12] on icon "close" at bounding box center [827, 15] width 9 height 9
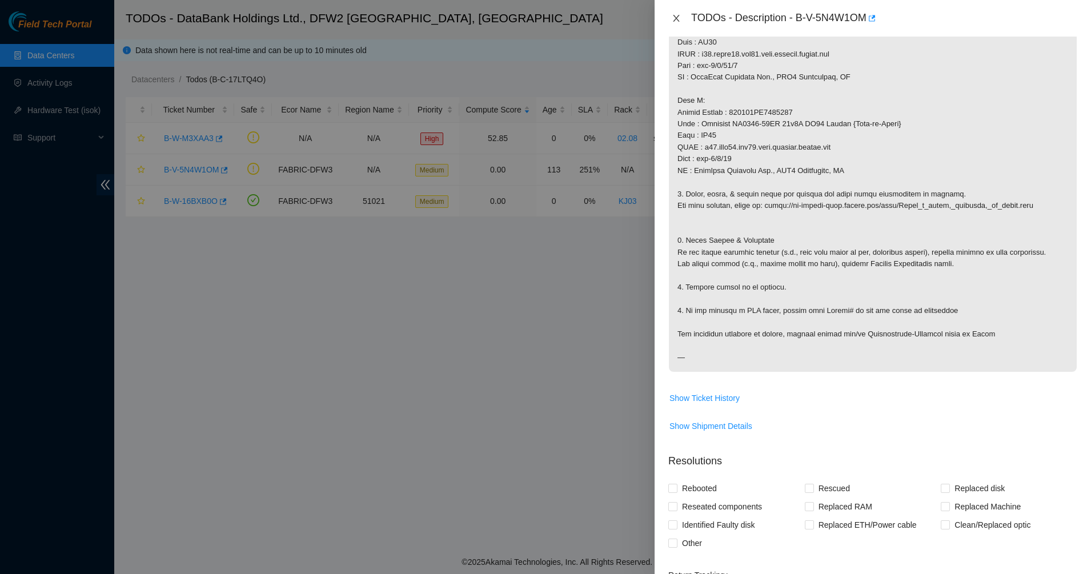
drag, startPoint x: 676, startPoint y: 15, endPoint x: 664, endPoint y: 22, distance: 13.3
click at [675, 15] on icon "close" at bounding box center [676, 18] width 9 height 9
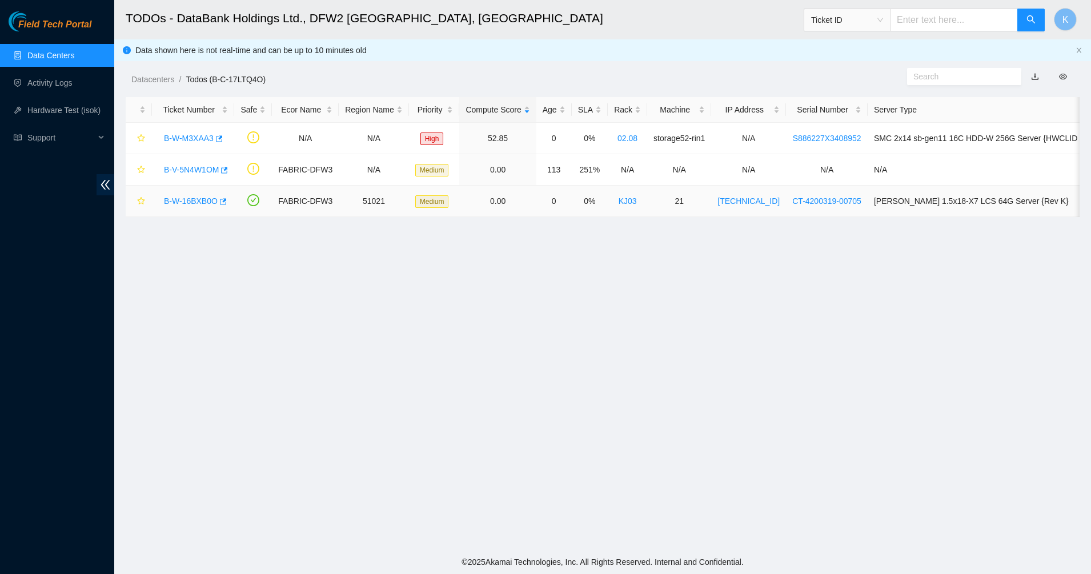
click at [195, 199] on link "B-W-16BXB0O" at bounding box center [191, 201] width 54 height 9
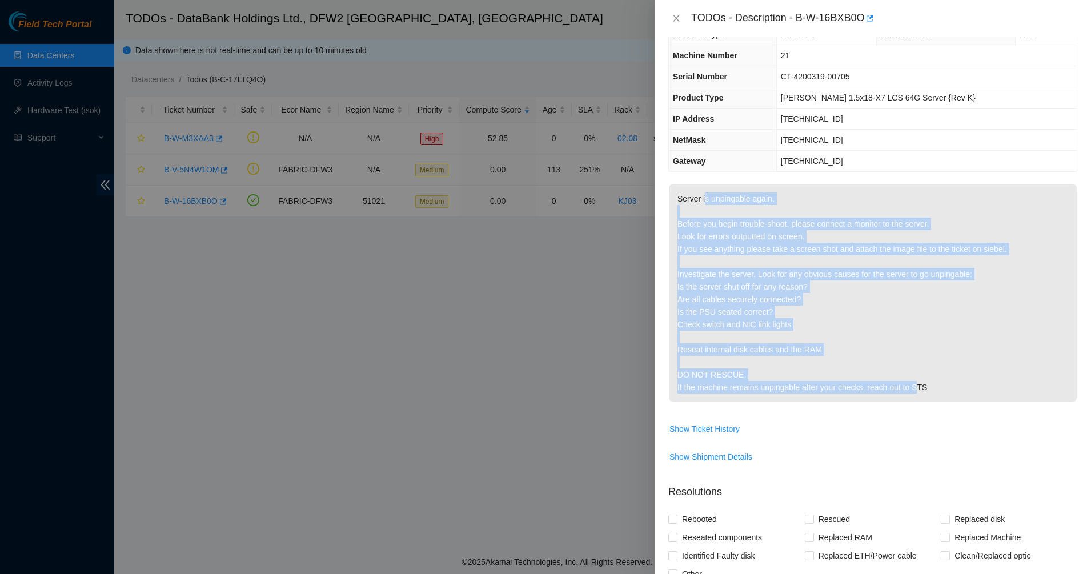
drag, startPoint x: 704, startPoint y: 198, endPoint x: 919, endPoint y: 394, distance: 290.8
click at [919, 394] on p "Server is unpingable again. Before you begin trouble-shoot, please connect a mo…" at bounding box center [873, 293] width 408 height 218
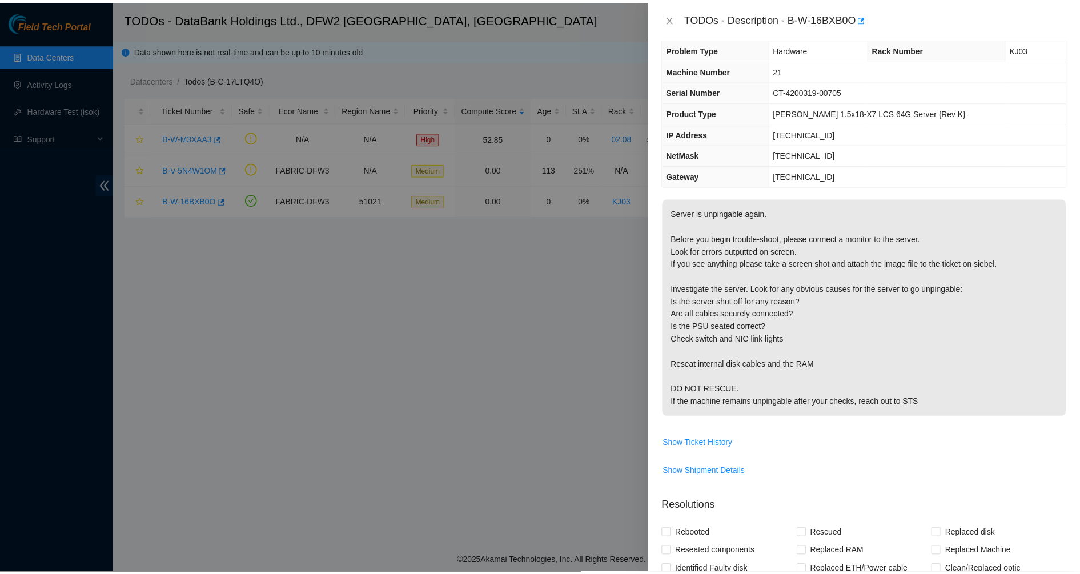
scroll to position [0, 0]
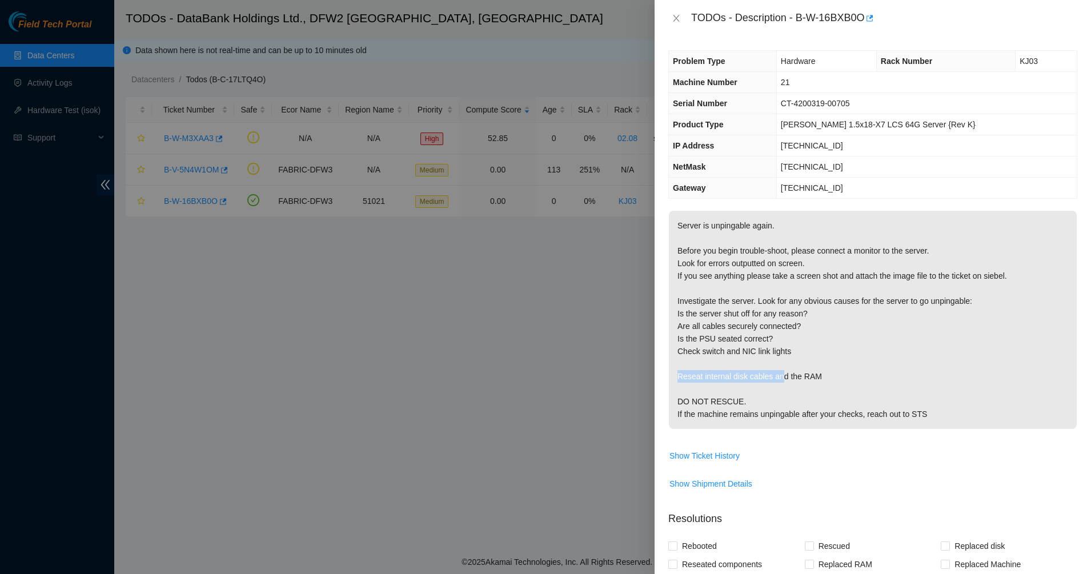
drag, startPoint x: 711, startPoint y: 366, endPoint x: 782, endPoint y: 378, distance: 71.3
click at [782, 378] on p "Server is unpingable again. Before you begin trouble-shoot, please connect a mo…" at bounding box center [873, 320] width 408 height 218
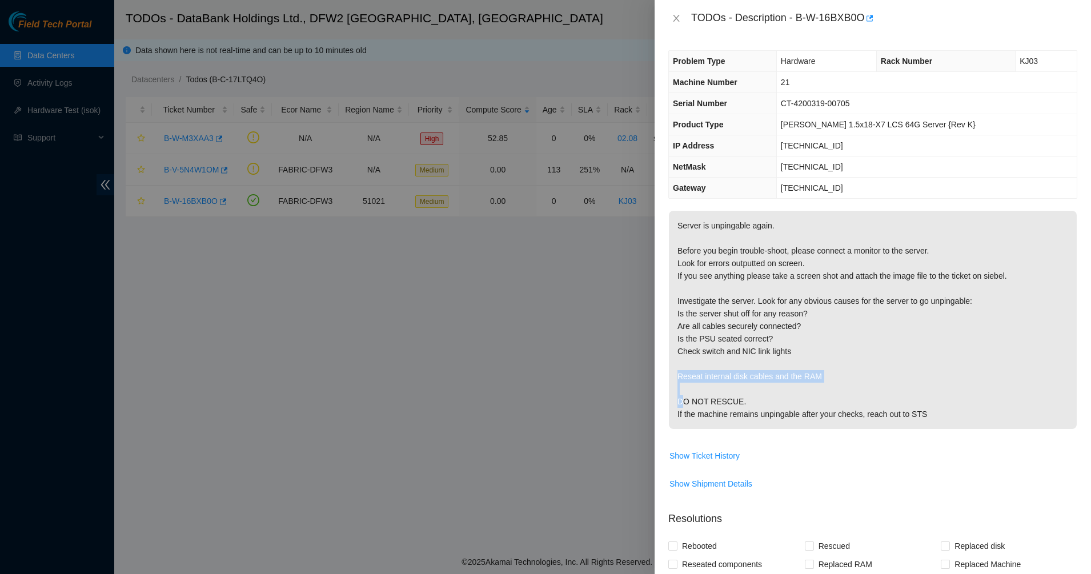
click at [740, 382] on p "Server is unpingable again. Before you begin trouble-shoot, please connect a mo…" at bounding box center [873, 320] width 408 height 218
click at [691, 391] on p "Server is unpingable again. Before you begin trouble-shoot, please connect a mo…" at bounding box center [873, 320] width 408 height 218
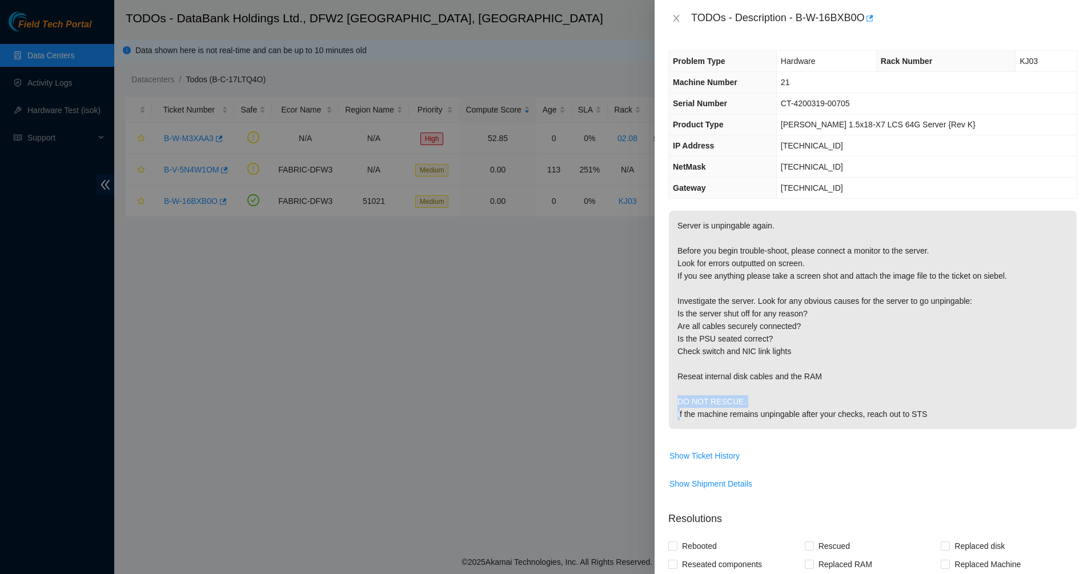
drag, startPoint x: 691, startPoint y: 391, endPoint x: 706, endPoint y: 401, distance: 17.0
click at [694, 395] on p "Server is unpingable again. Before you begin trouble-shoot, please connect a mo…" at bounding box center [873, 320] width 408 height 218
click at [731, 408] on p "Server is unpingable again. Before you begin trouble-shoot, please connect a mo…" at bounding box center [873, 320] width 408 height 218
click at [679, 467] on td "Show Ticket History" at bounding box center [872, 460] width 409 height 28
click at [688, 456] on span "Show Ticket History" at bounding box center [705, 456] width 70 height 13
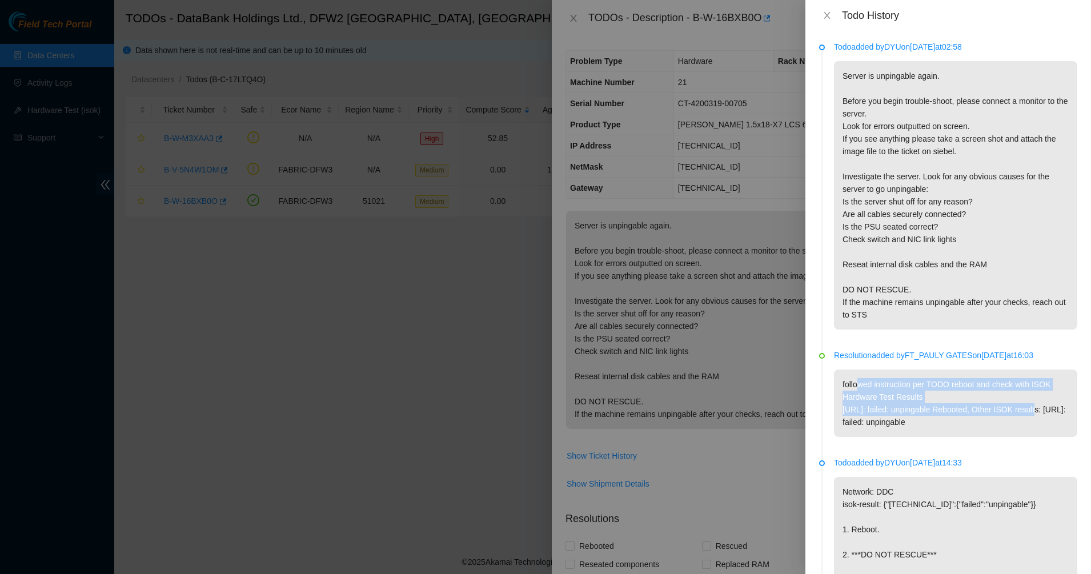
drag, startPoint x: 858, startPoint y: 384, endPoint x: 1035, endPoint y: 409, distance: 179.5
click at [1035, 409] on p "followed instruction per TODO reboot and check with ISOK Hardware Test Results …" at bounding box center [955, 403] width 243 height 67
click at [1024, 411] on p "followed instruction per TODO reboot and check with ISOK Hardware Test Results …" at bounding box center [955, 403] width 243 height 67
click at [823, 18] on icon "close" at bounding box center [827, 15] width 9 height 9
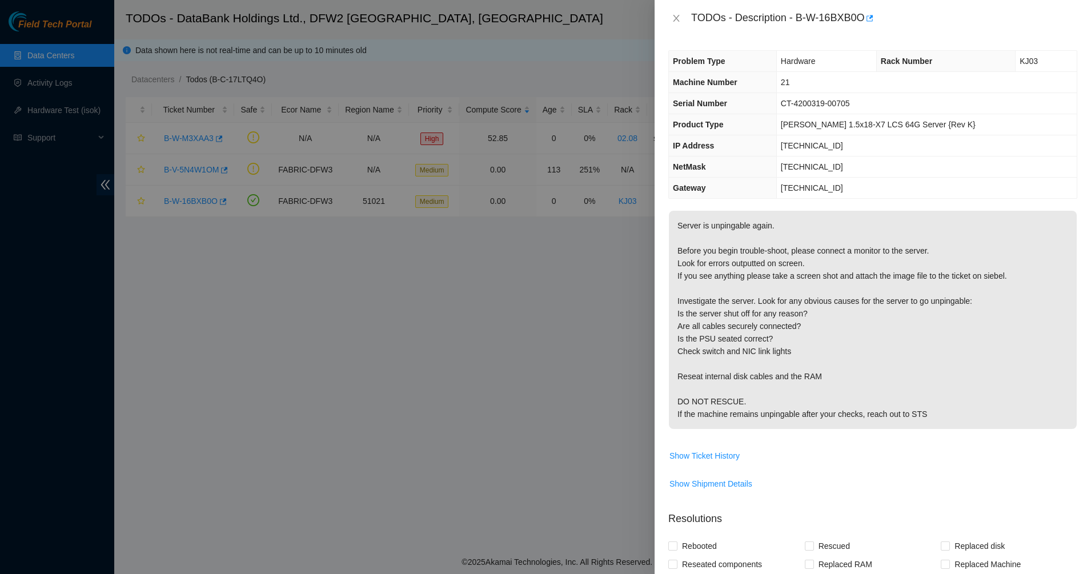
click at [668, 14] on div "TODOs - Description - B-W-16BXB0O" at bounding box center [873, 18] width 436 height 37
click at [677, 17] on icon "close" at bounding box center [676, 18] width 9 height 9
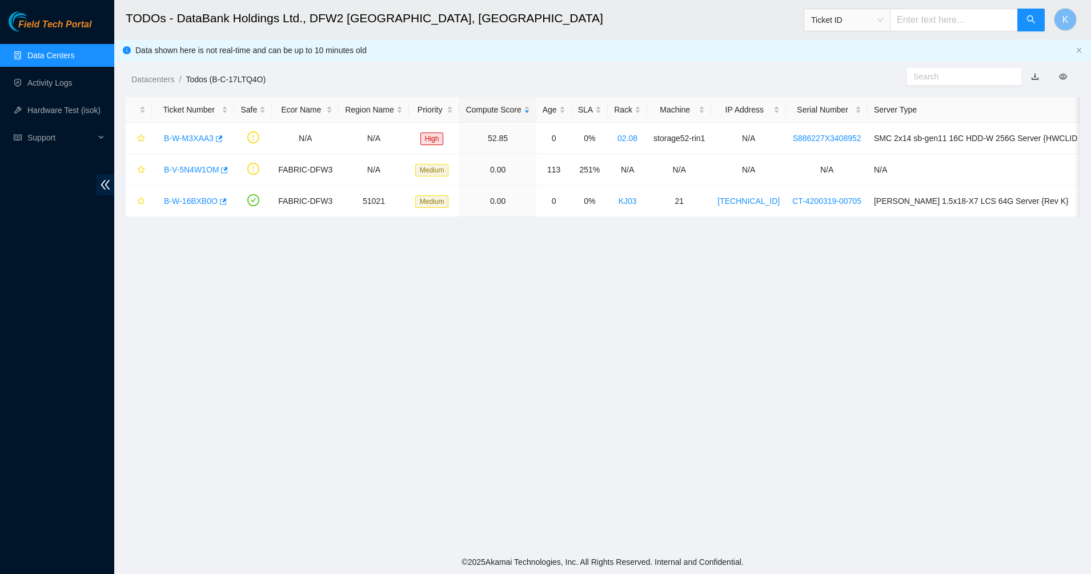
click at [54, 51] on link "Data Centers" at bounding box center [50, 55] width 47 height 9
